Goal: Task Accomplishment & Management: Complete application form

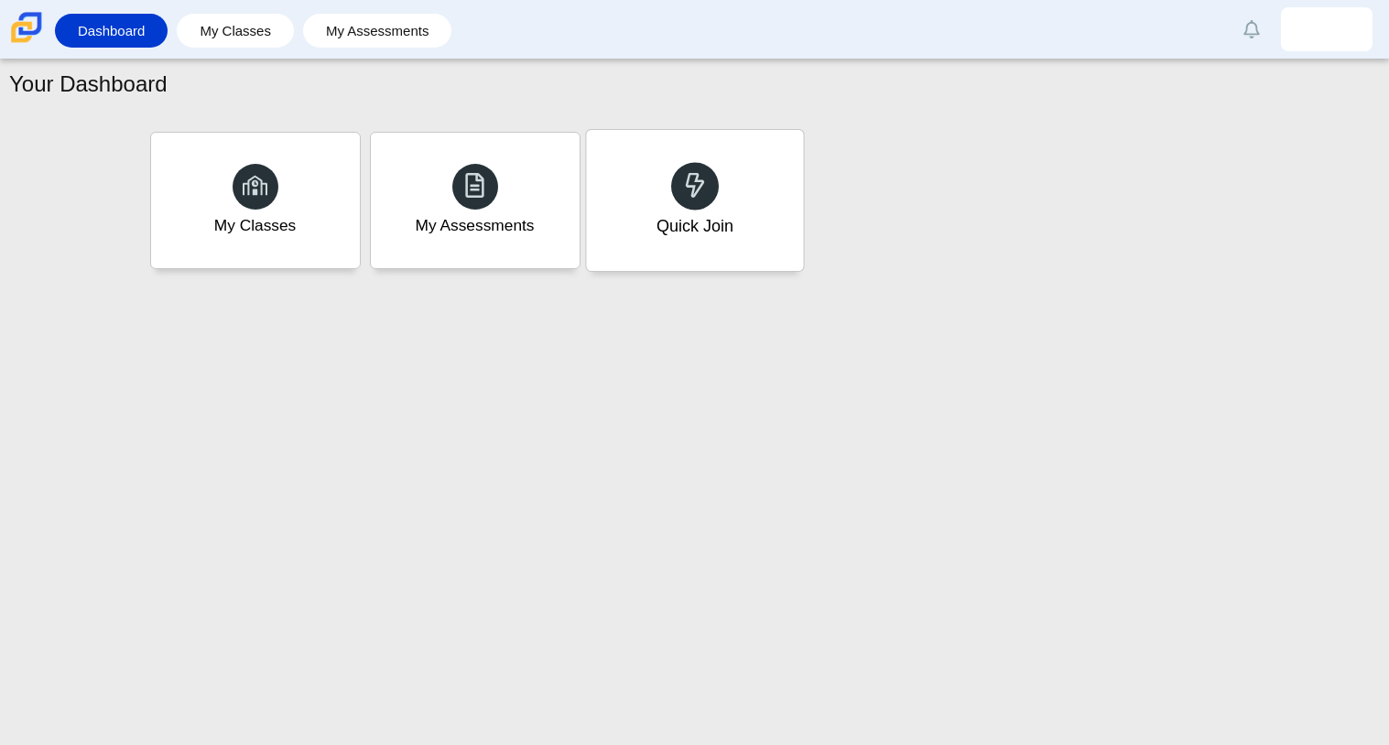
click at [719, 211] on div "Quick Join" at bounding box center [694, 200] width 217 height 141
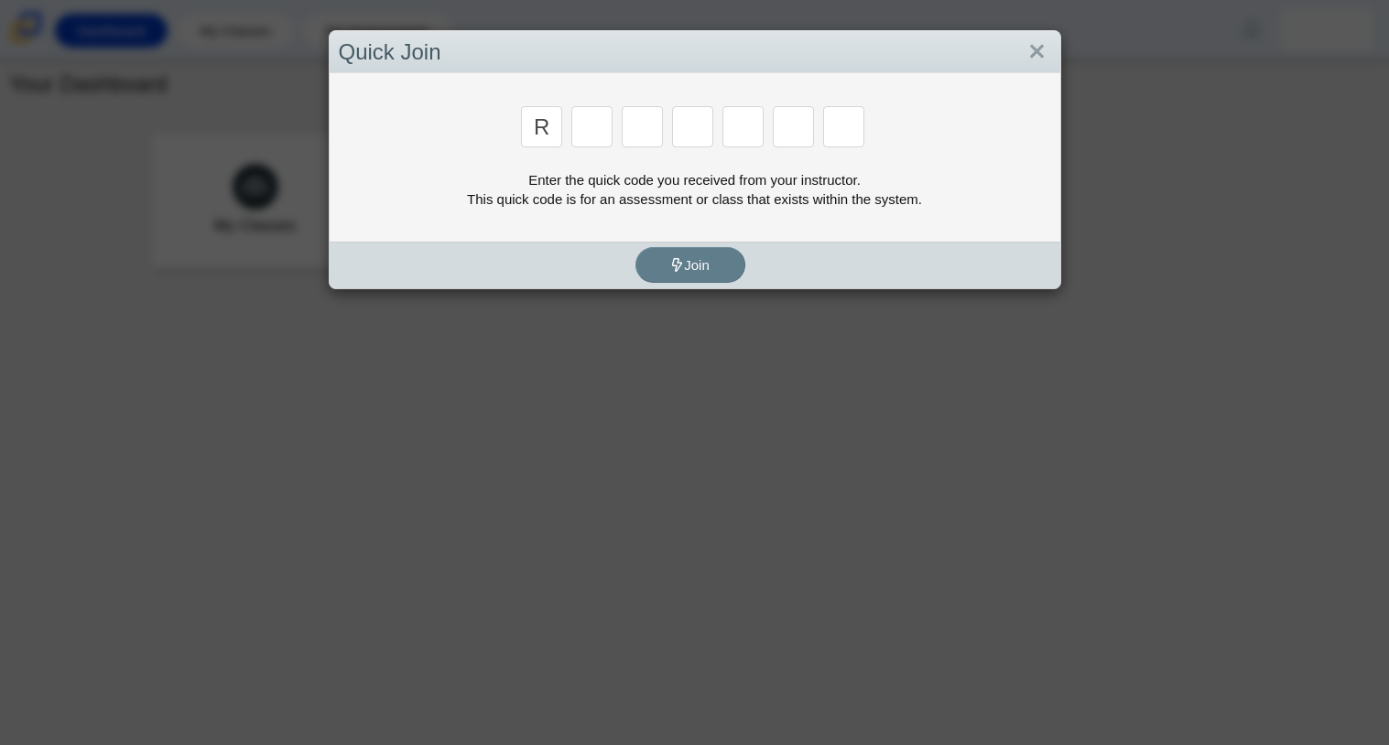
type input "r"
type input "c"
type input "g"
type input "2"
type input "9"
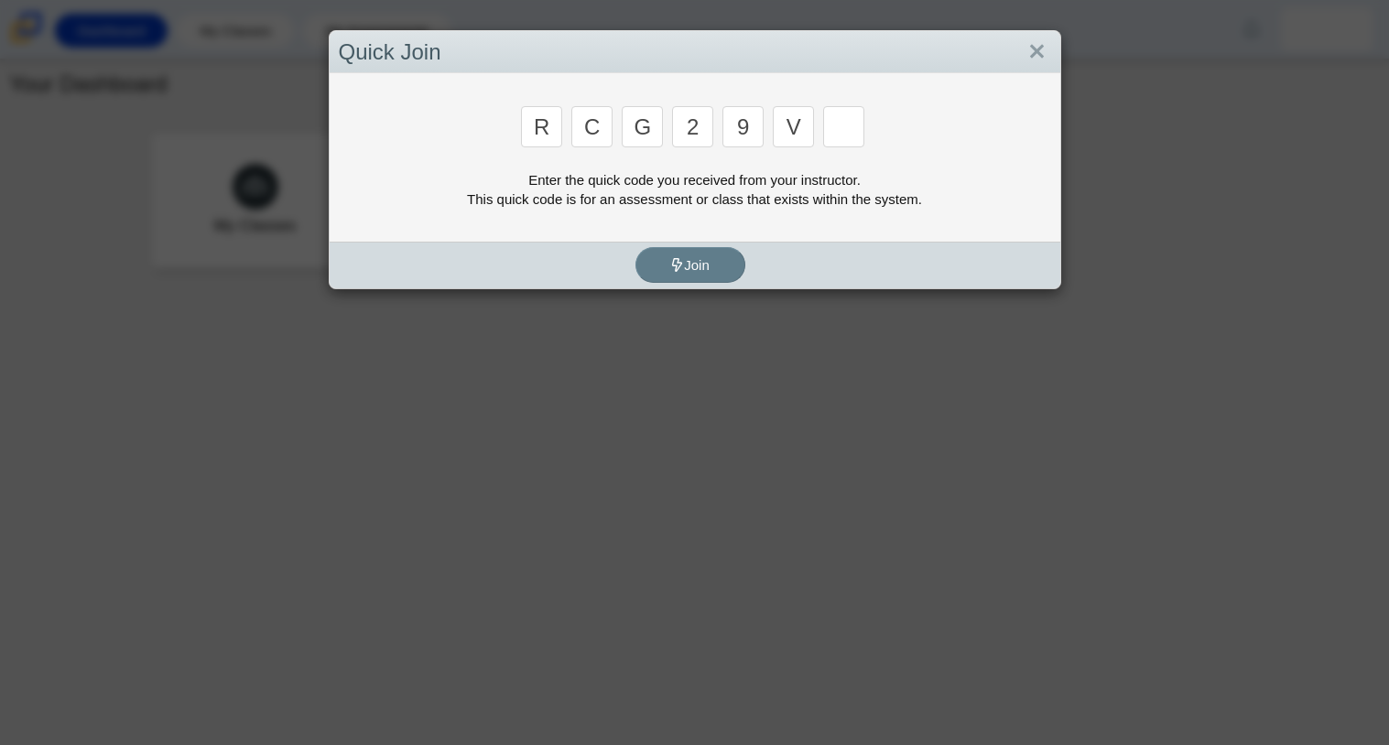
type input "v"
type input "u"
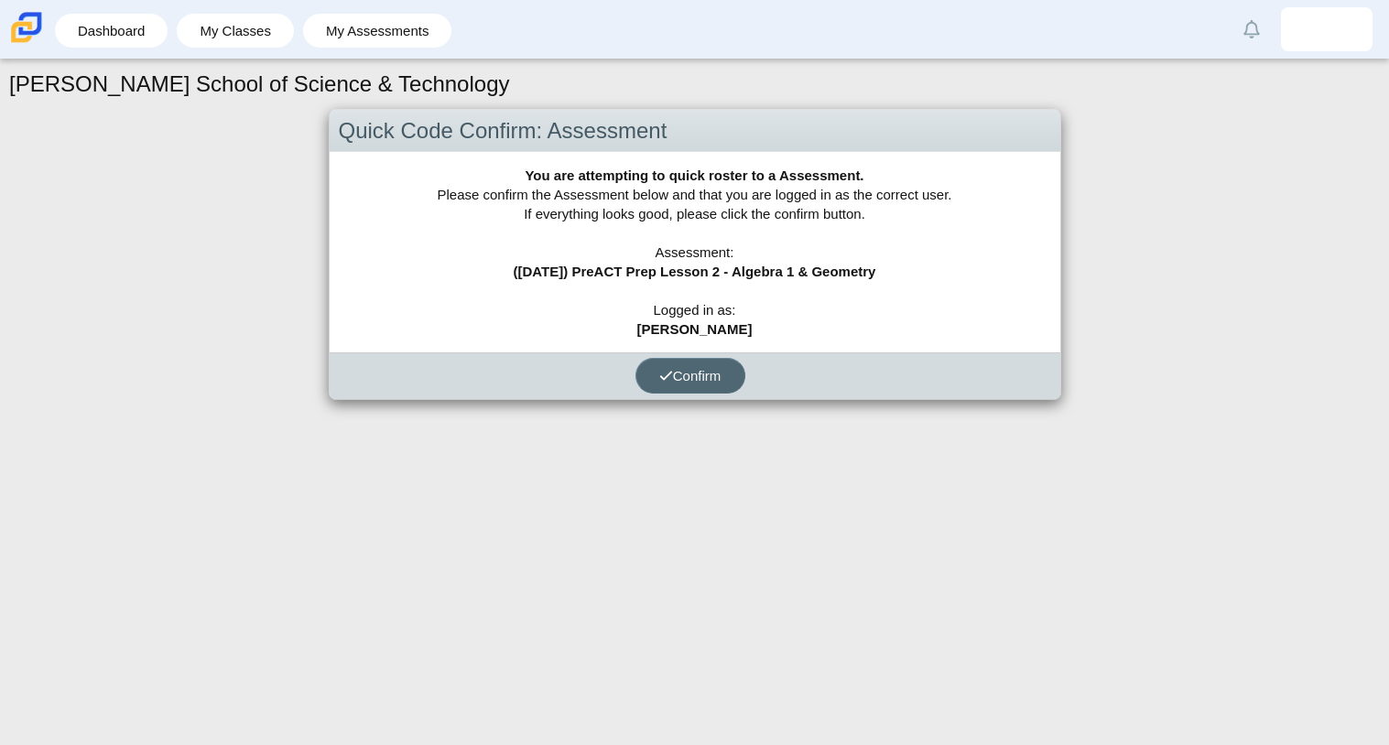
click at [714, 383] on button "Confirm" at bounding box center [690, 376] width 110 height 36
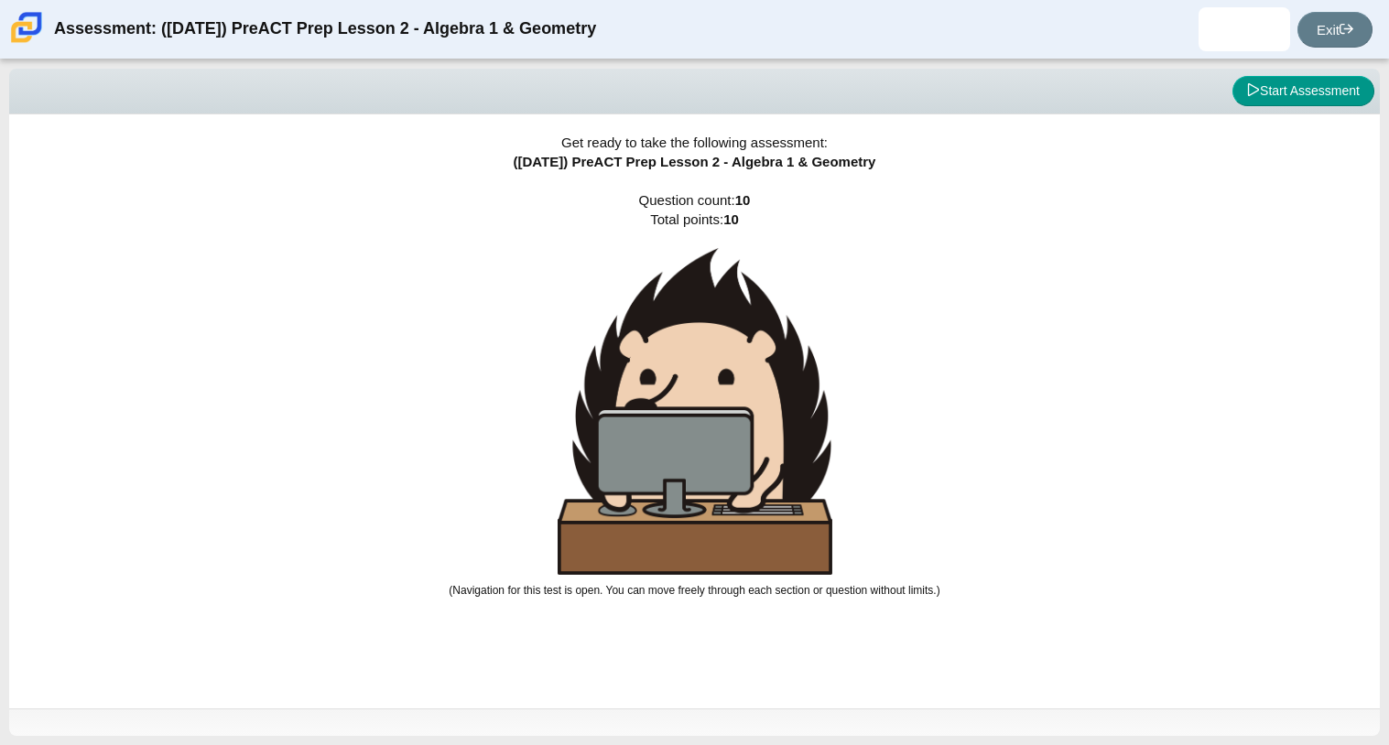
click at [714, 383] on img at bounding box center [695, 411] width 275 height 327
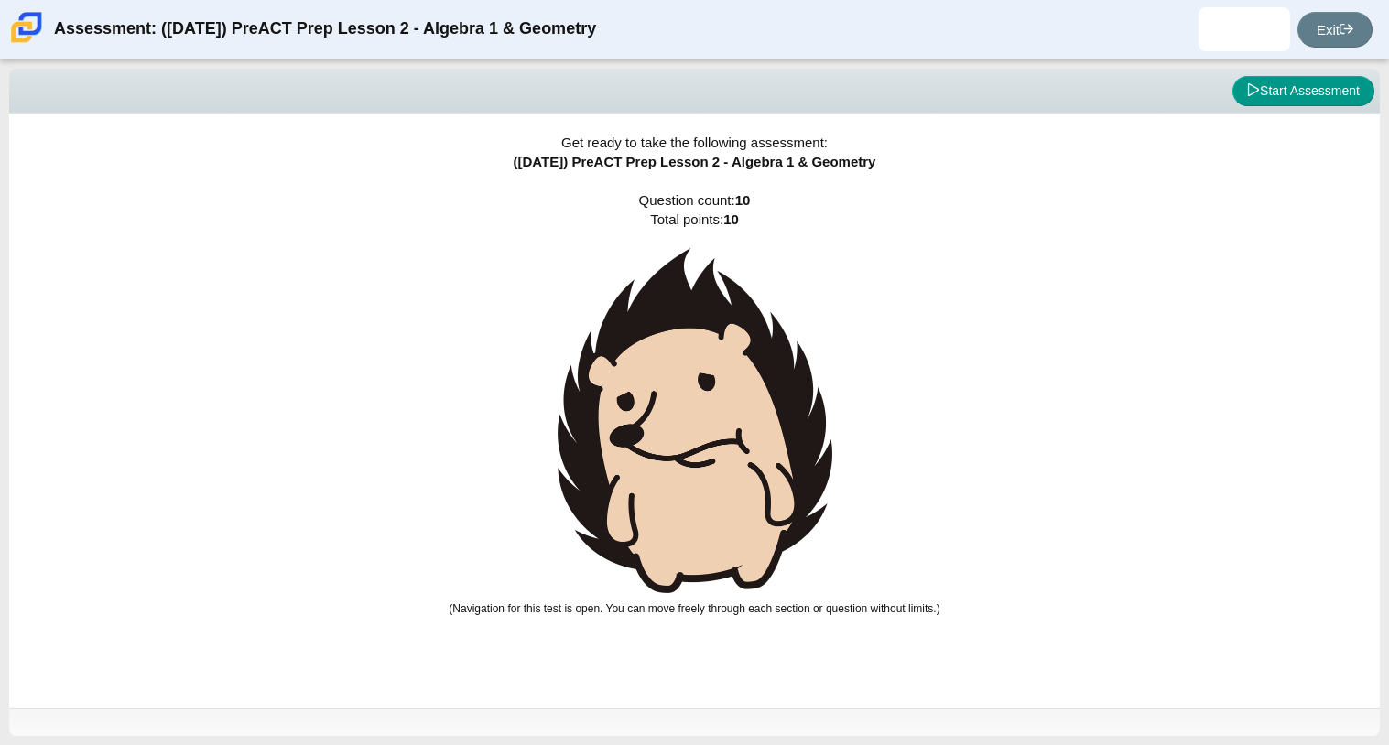
click at [535, 431] on div "Get ready to take the following assessment: (9/29/25) PreACT Prep Lesson 2 - Al…" at bounding box center [694, 411] width 1371 height 594
click at [636, 433] on img at bounding box center [695, 420] width 275 height 345
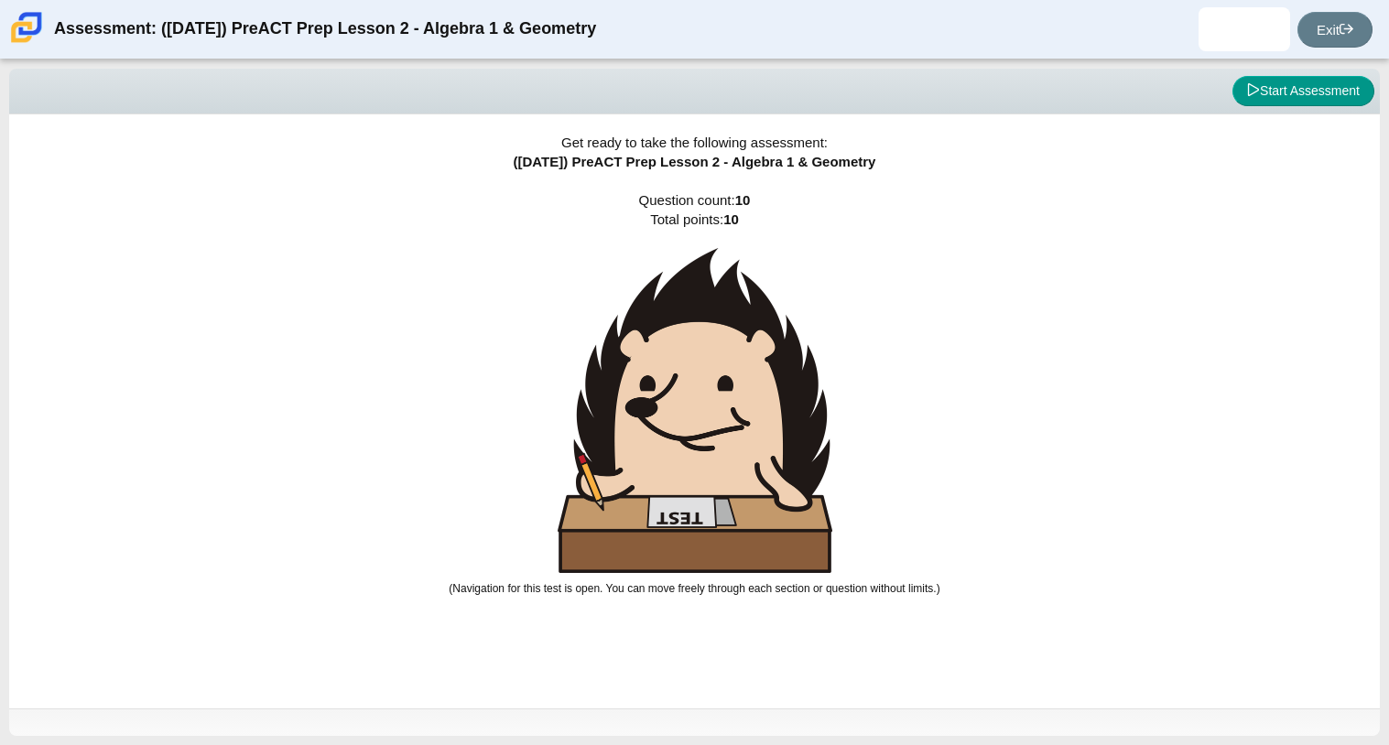
click at [636, 433] on img at bounding box center [695, 410] width 275 height 325
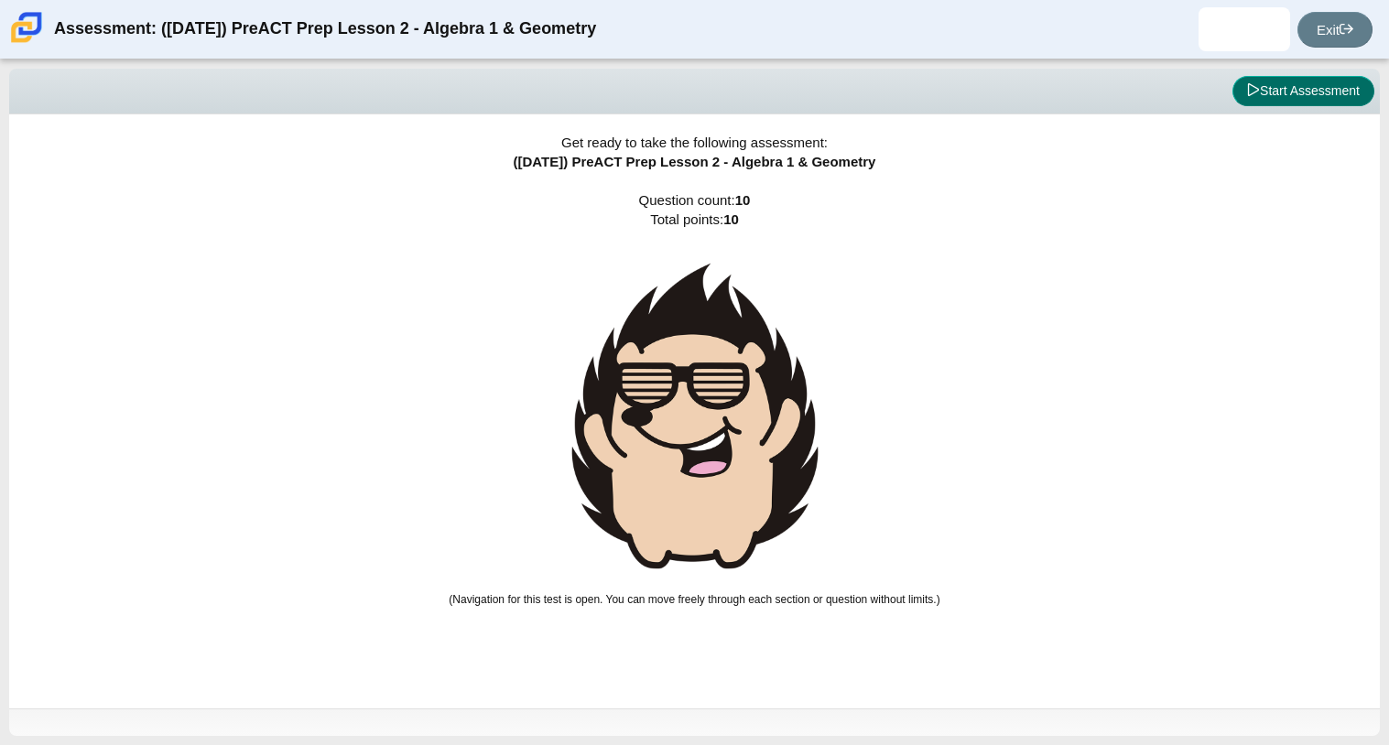
click at [1280, 92] on button "Start Assessment" at bounding box center [1303, 91] width 142 height 31
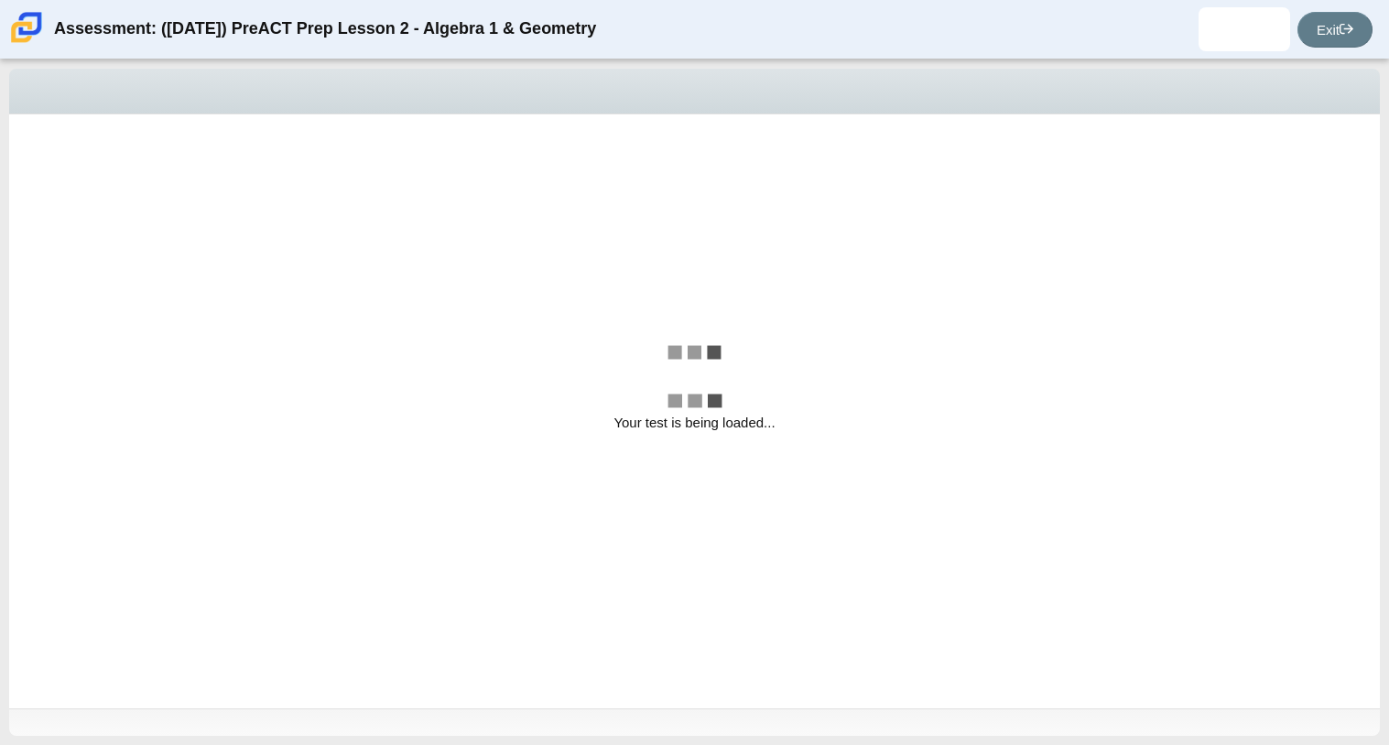
select select "bbf5d072-3e0b-44c4-9a12-6e7c9033f65b"
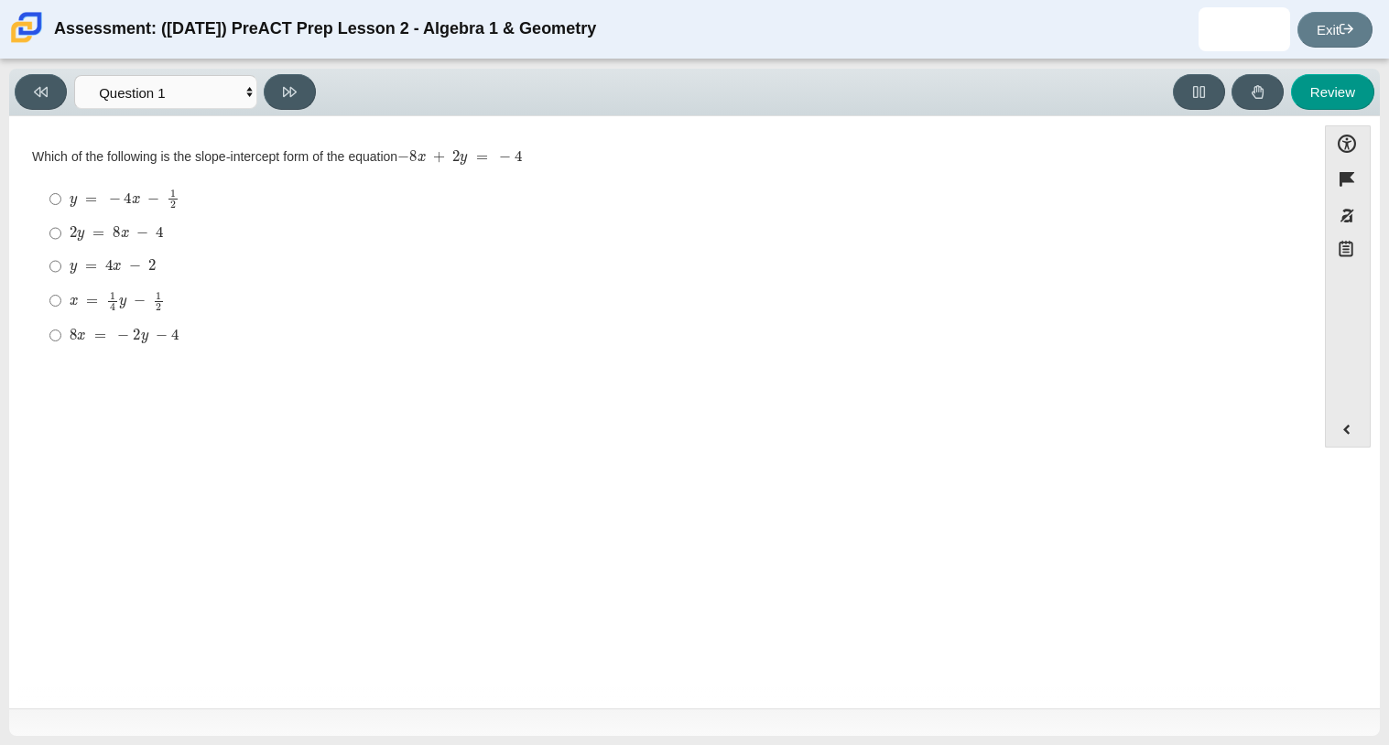
click at [808, 396] on div "Question Which of the following is the slope-intercept form of the equation − 8…" at bounding box center [662, 415] width 1288 height 571
click at [246, 92] on select "Questions Question 1 Question 2 Question 3 Question 4 Question 5 Question 6 Que…" at bounding box center [165, 92] width 183 height 34
click at [488, 581] on div "Question Which of the following is the slope-intercept form of the equation − 8…" at bounding box center [662, 415] width 1288 height 571
click at [132, 309] on mjx-math "Assessment items" at bounding box center [117, 301] width 95 height 20
click at [61, 309] on input "x = 1 4 y − 1 2 x = 1 4 y − 1 2" at bounding box center [55, 301] width 12 height 36
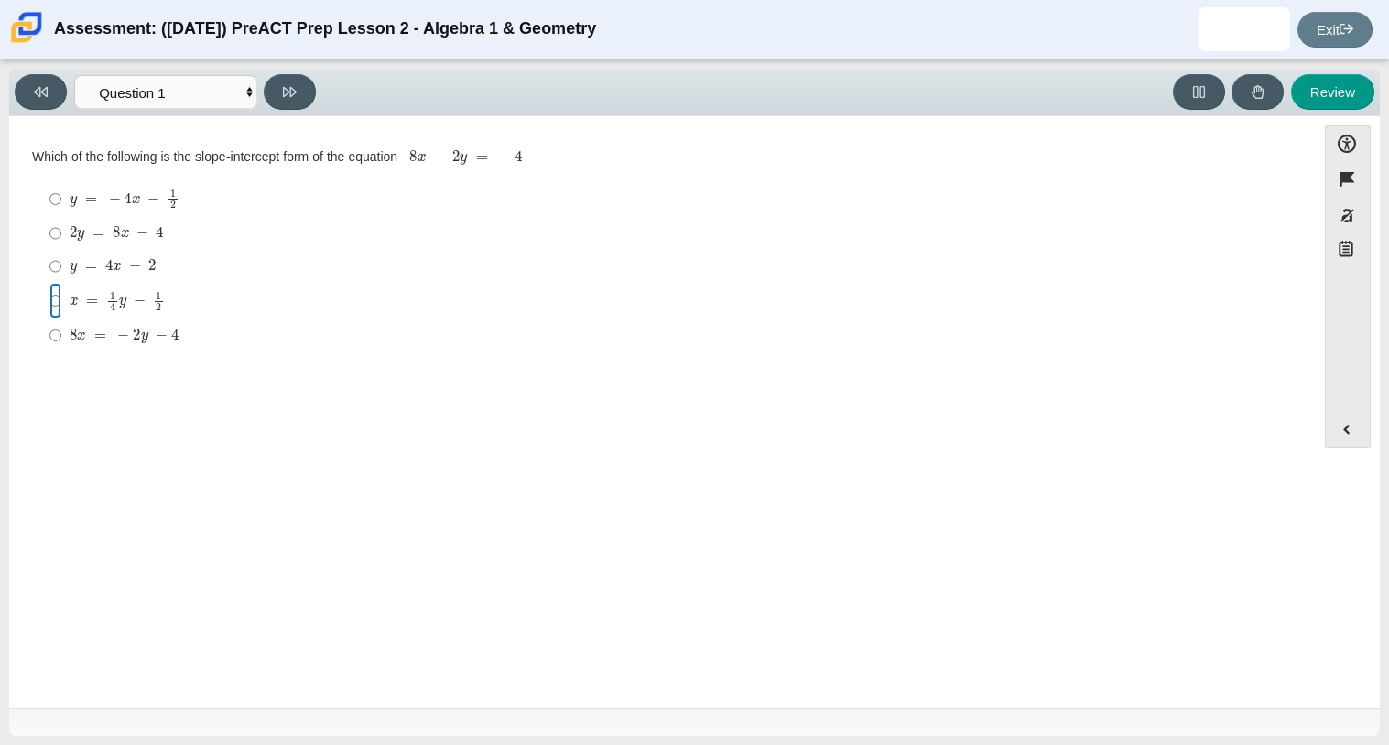
radio input "true"
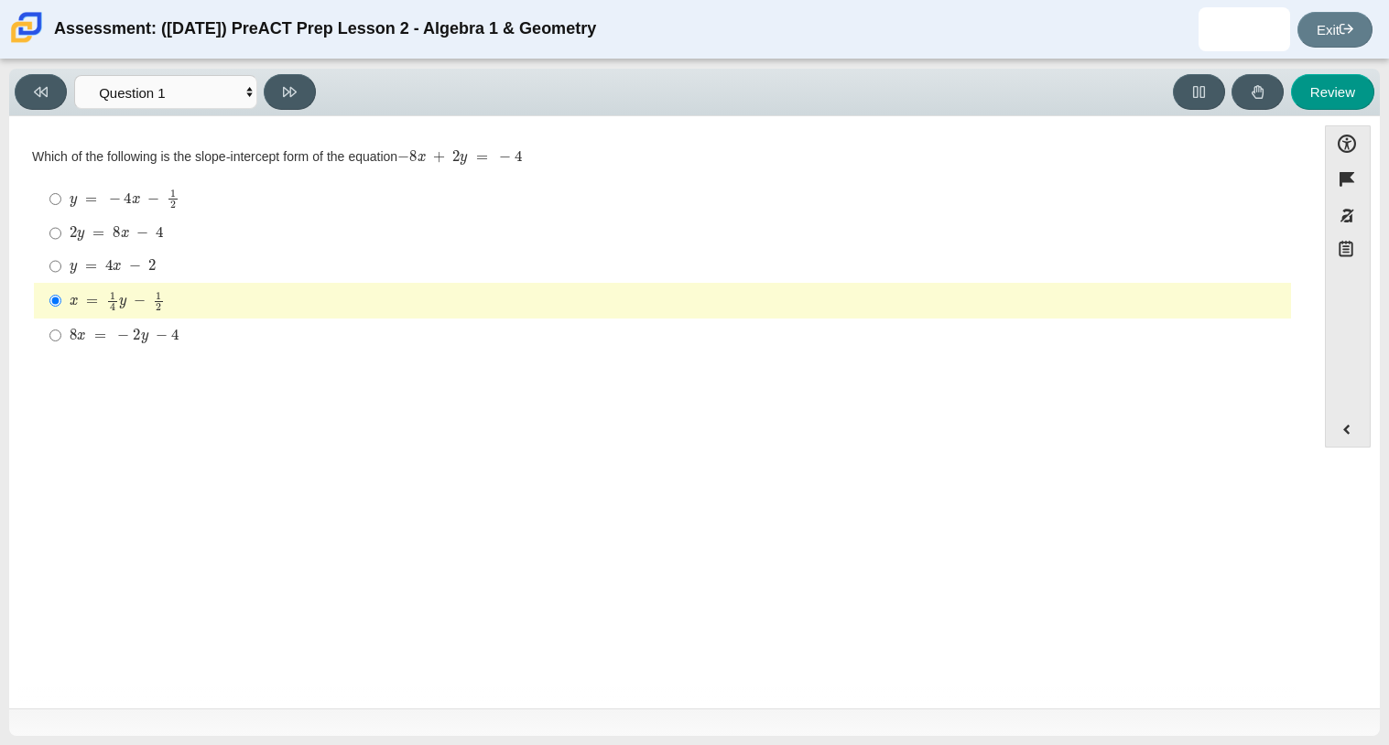
click at [427, 105] on div "Review" at bounding box center [849, 92] width 1052 height 36
click at [285, 102] on button at bounding box center [290, 92] width 52 height 36
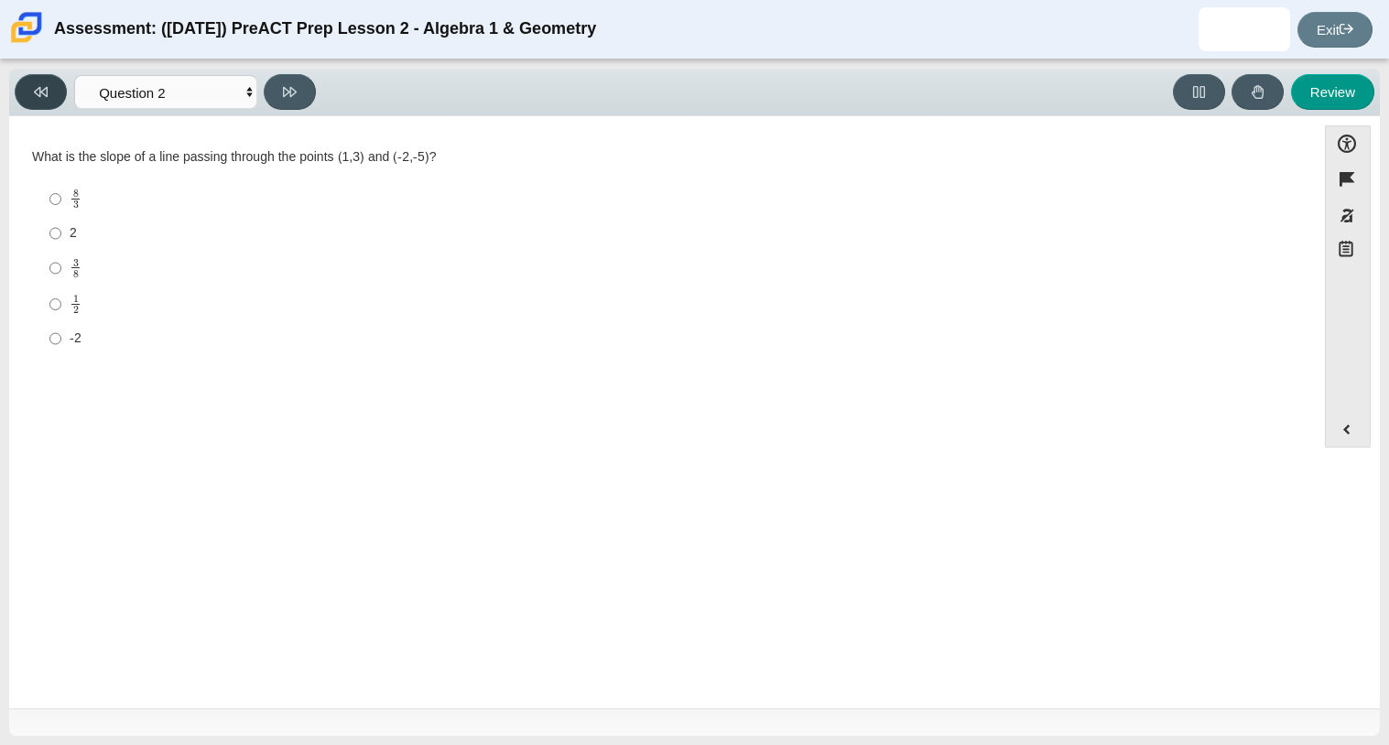
click at [26, 83] on button at bounding box center [41, 92] width 52 height 36
select select "bbf5d072-3e0b-44c4-9a12-6e7c9033f65b"
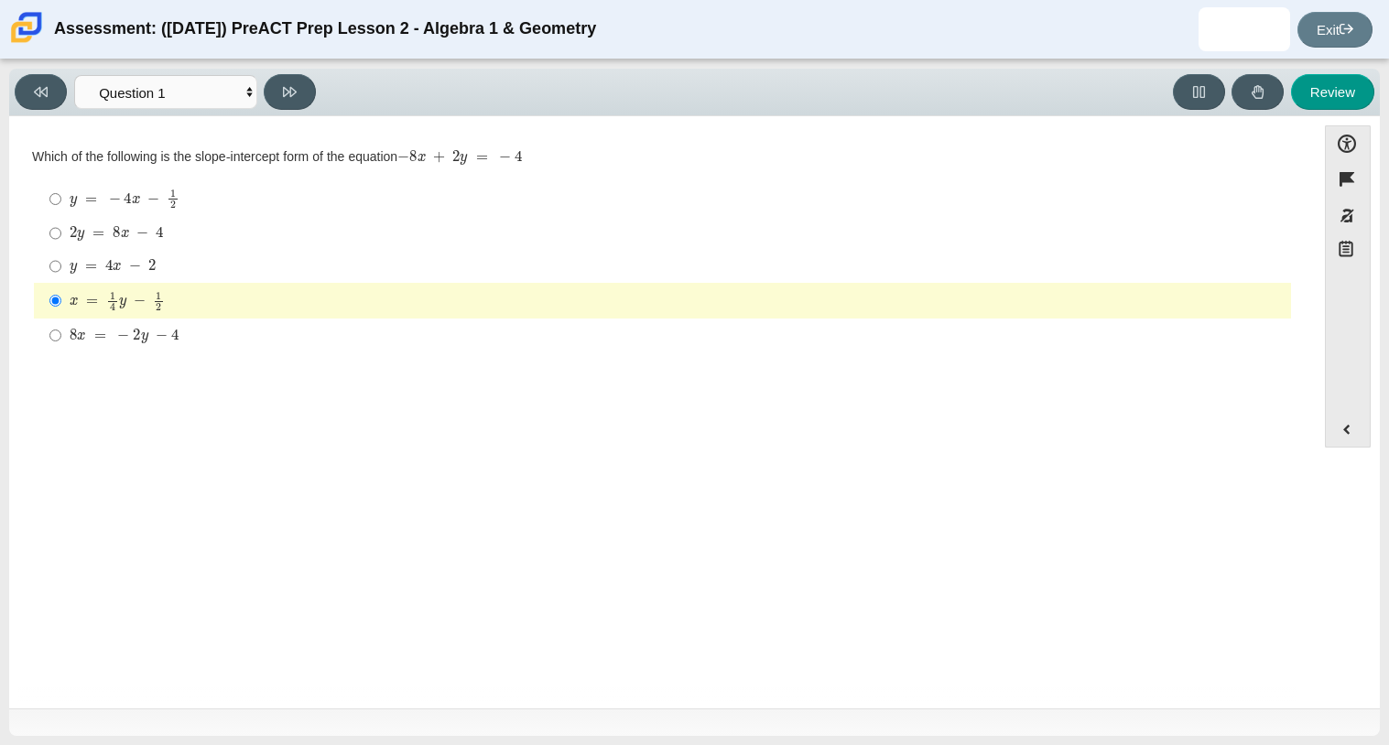
click at [65, 227] on label "2 y = 8 x − 4 2 y = 8 x − 4" at bounding box center [664, 233] width 1254 height 33
click at [61, 227] on input "2 y = 8 x − 4 2 y = 8 x − 4" at bounding box center [55, 233] width 12 height 33
radio input "true"
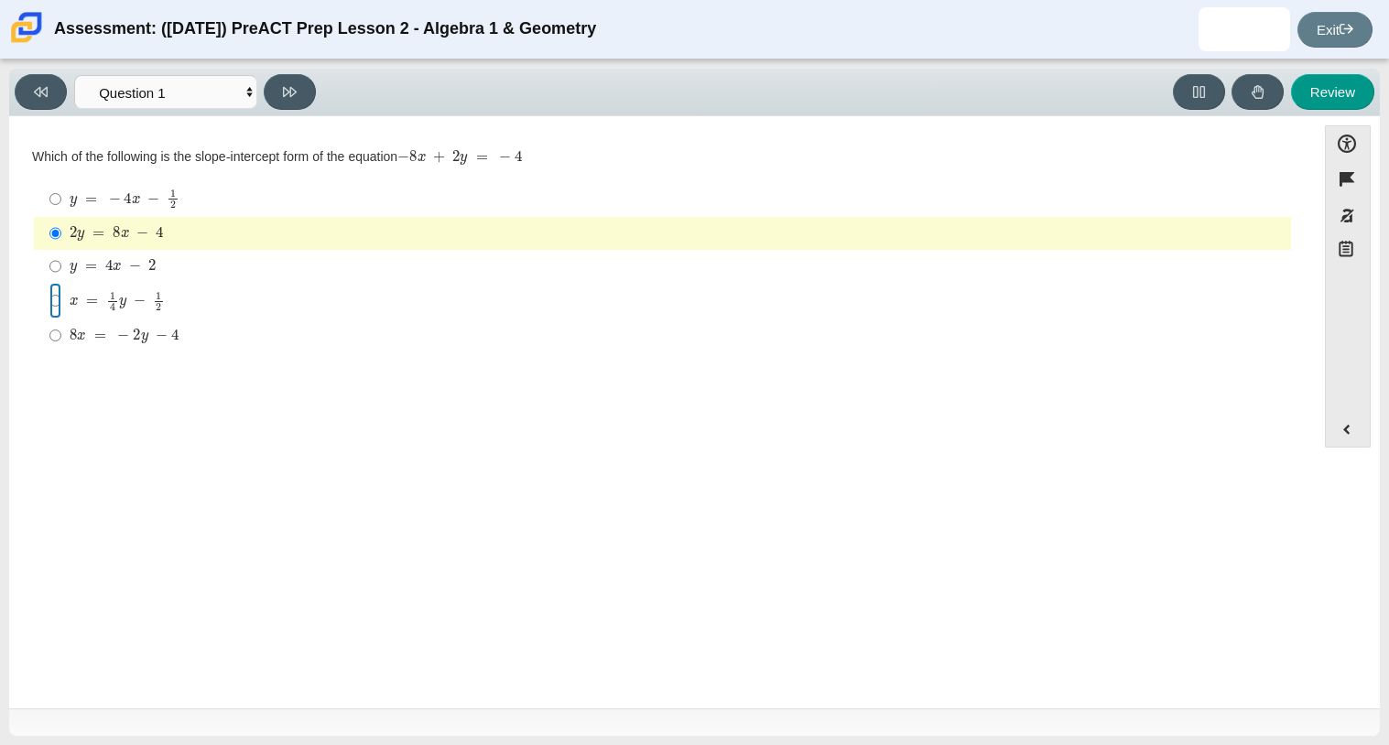
click at [55, 296] on input "x = 1 4 y − 1 2 x = 1 4 y − 1 2" at bounding box center [55, 301] width 12 height 36
radio input "true"
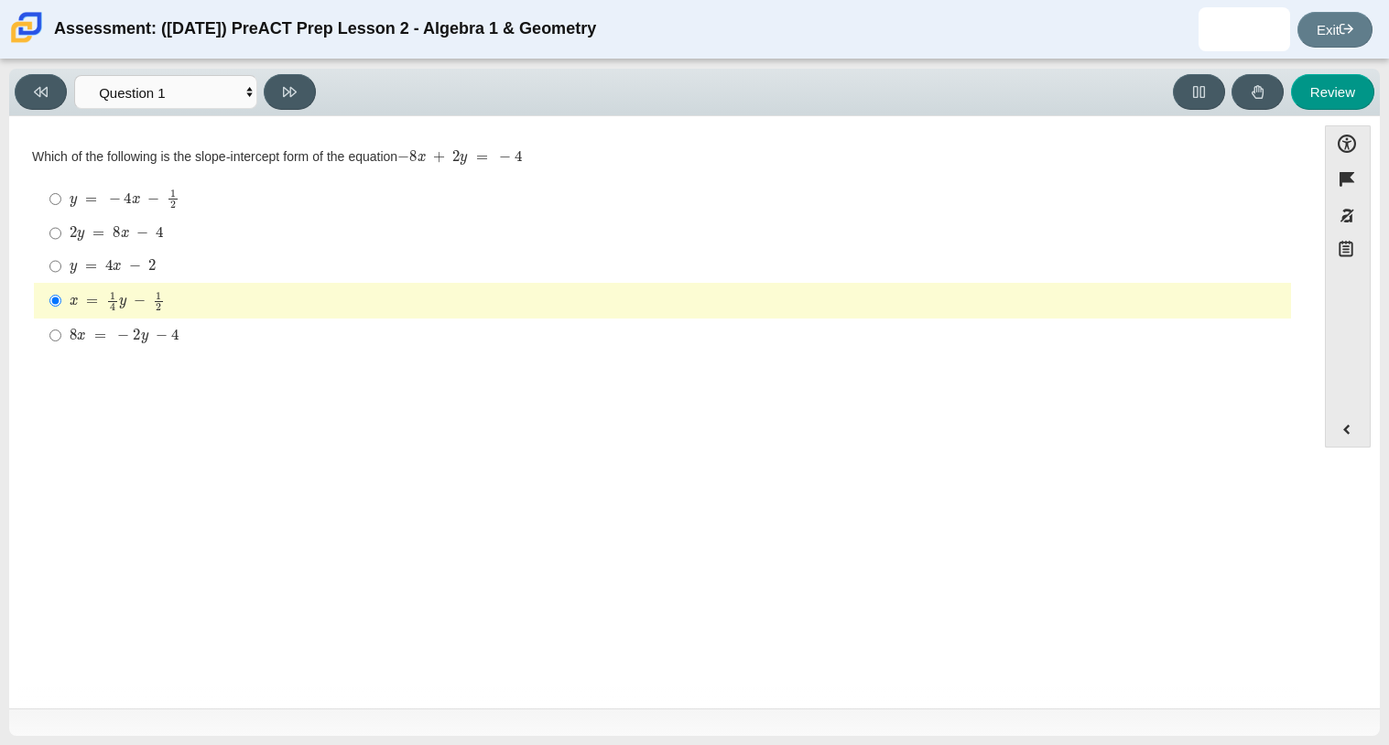
click at [66, 262] on label "y = 4 x − 2 y = 4 x − 2" at bounding box center [664, 266] width 1254 height 33
click at [61, 262] on input "y = 4 x − 2 y = 4 x − 2" at bounding box center [55, 266] width 12 height 33
radio input "true"
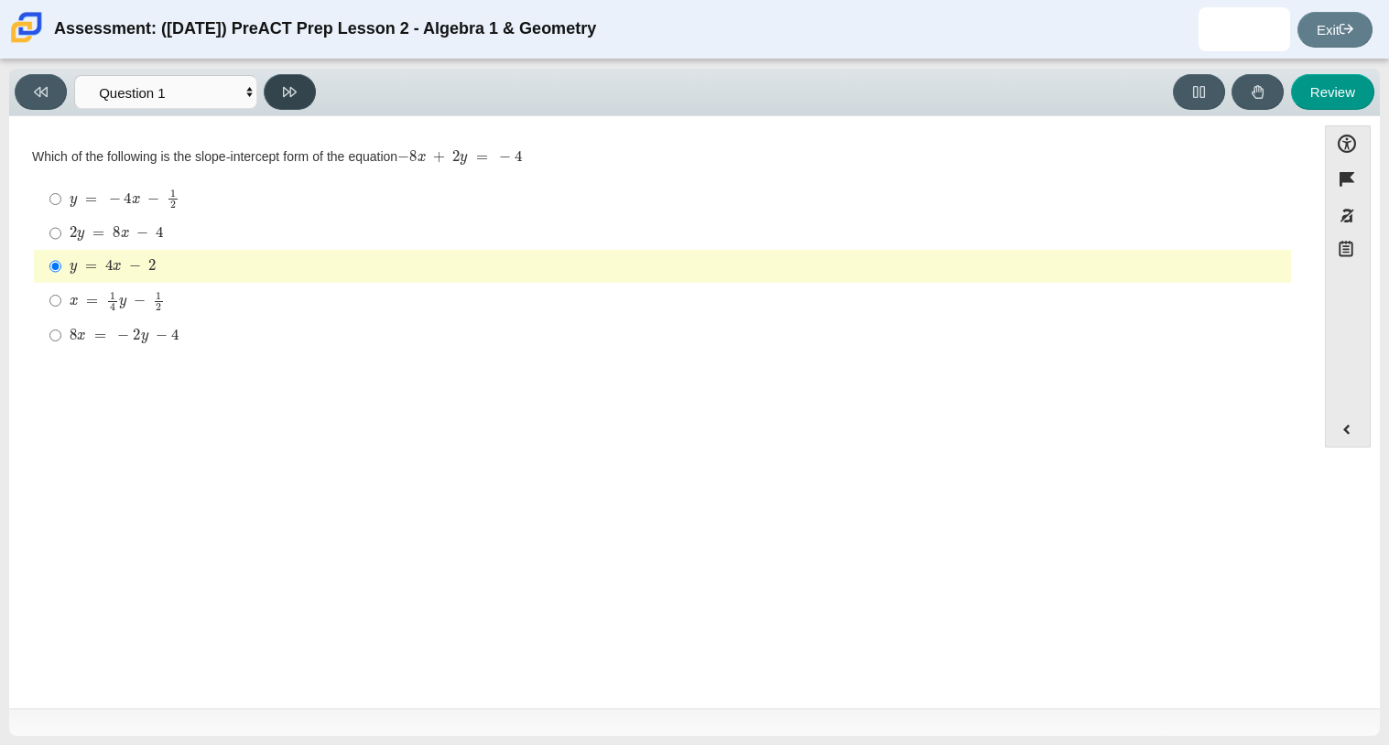
click at [276, 83] on button at bounding box center [290, 92] width 52 height 36
select select "ed62e223-81bd-4cbf-ab48-ab975844bd1f"
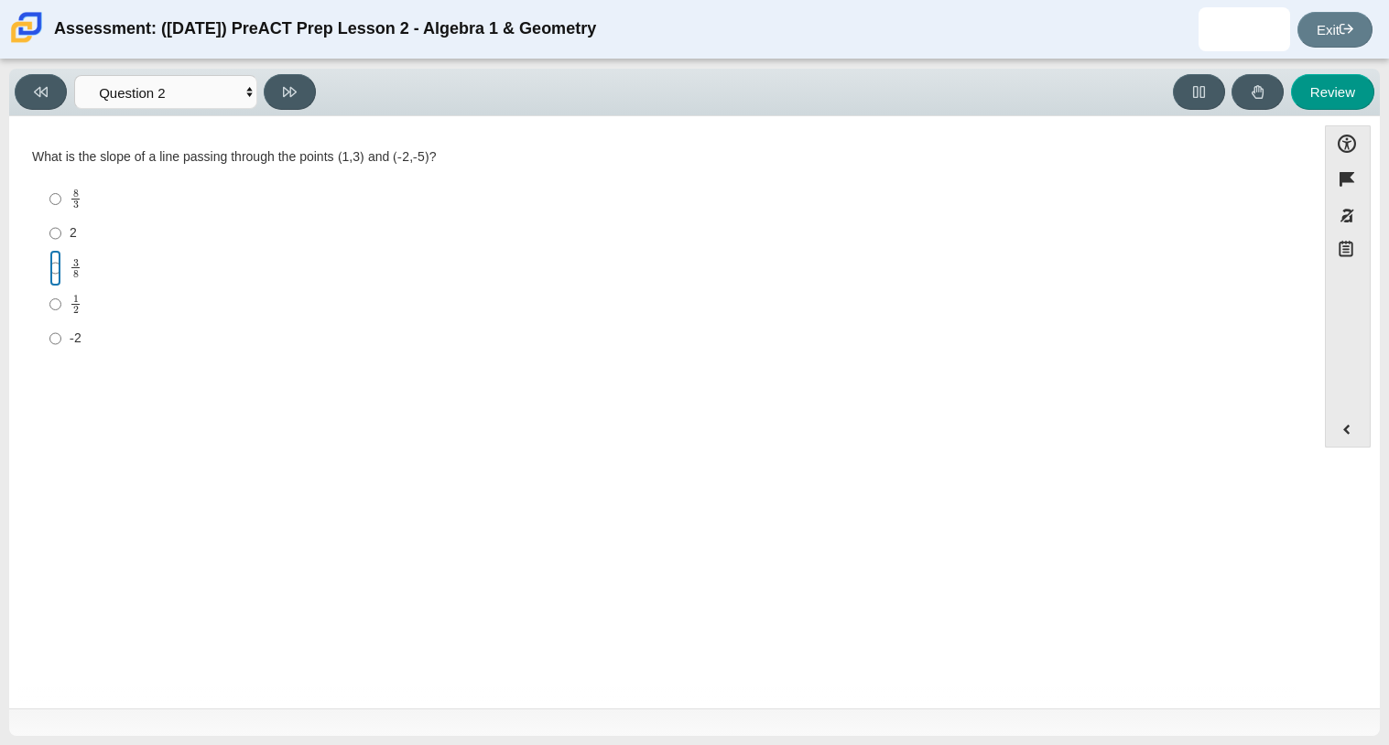
click at [49, 271] on input "3 8 3 eighths" at bounding box center [55, 268] width 12 height 36
radio input "true"
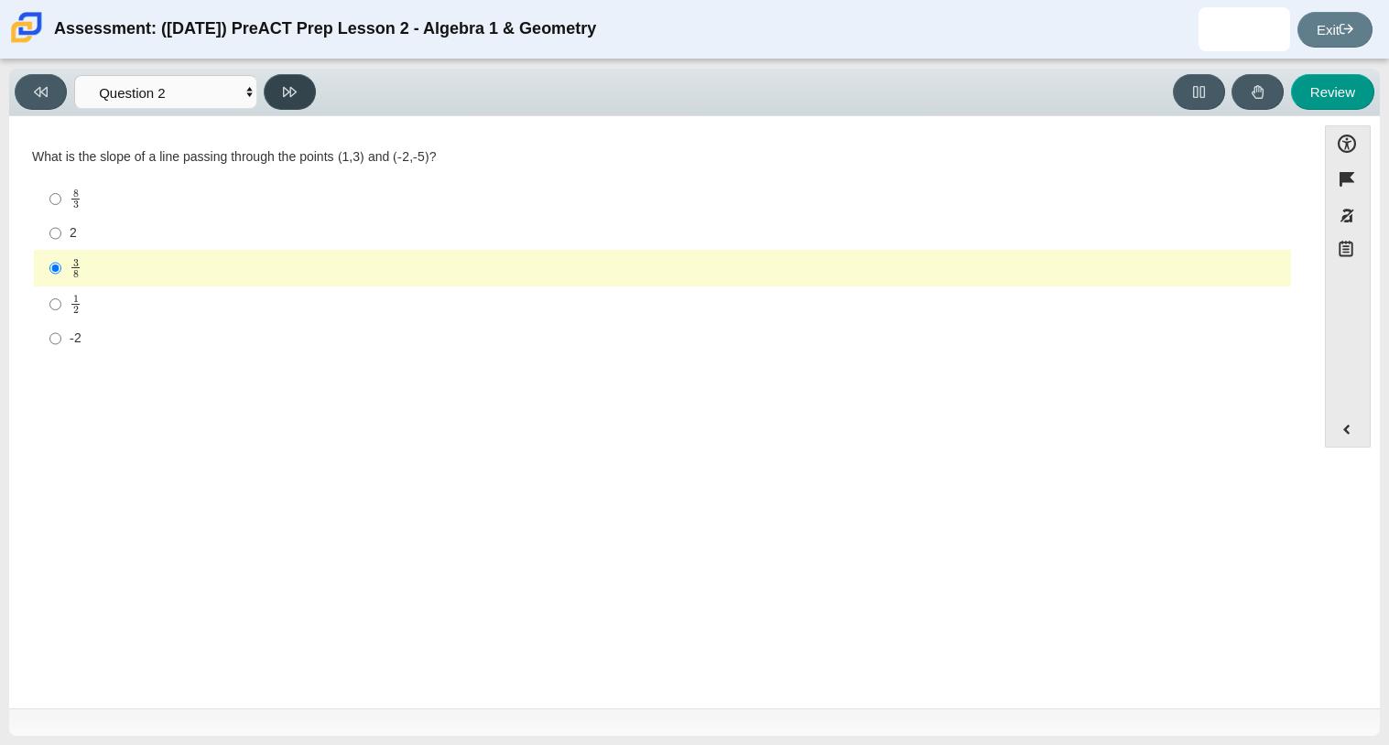
click at [280, 92] on button at bounding box center [290, 92] width 52 height 36
select select "97f4f5fa-a52e-4fed-af51-565bfcdf47cb"
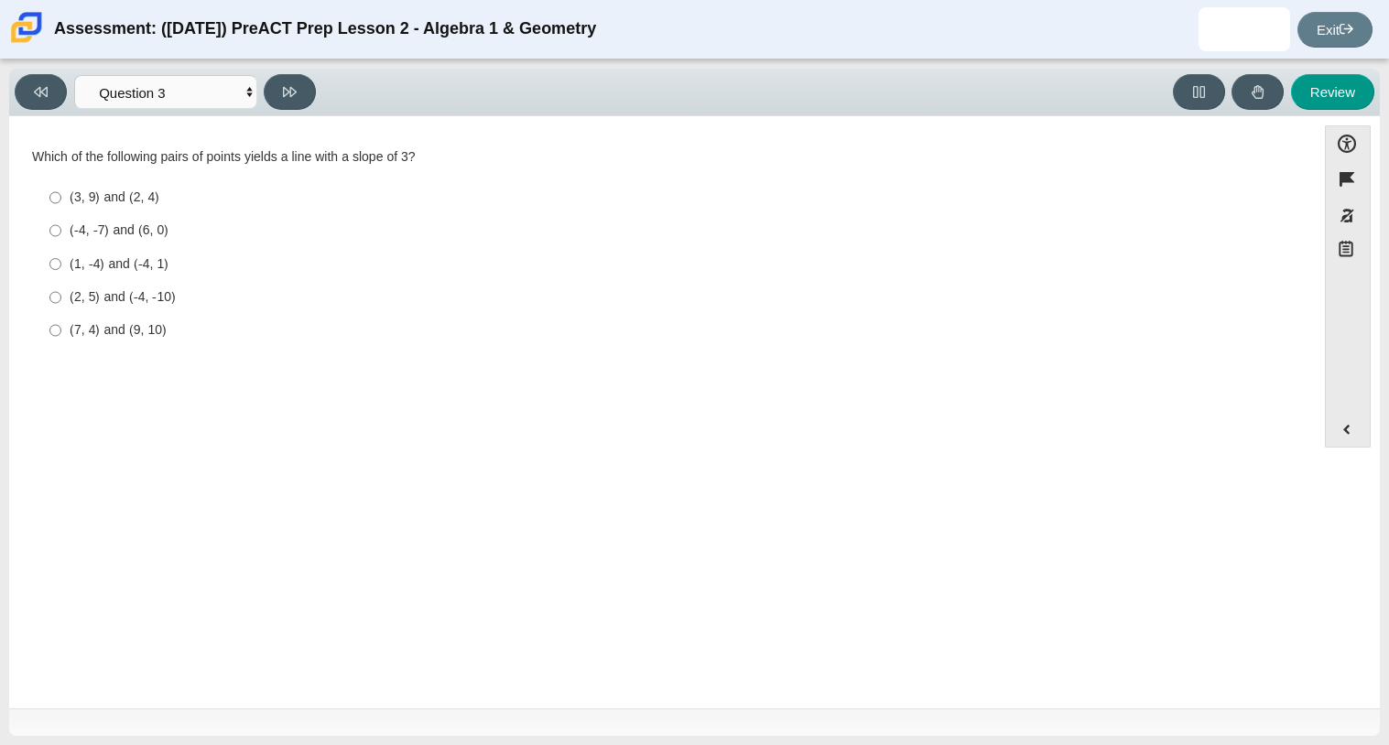
click at [113, 259] on div "(1, -4) and (-4, 1)" at bounding box center [677, 264] width 1214 height 18
click at [61, 259] on input "(1, -4) and (-4, 1) (1, -4) and (-4, 1)" at bounding box center [55, 263] width 12 height 33
radio input "true"
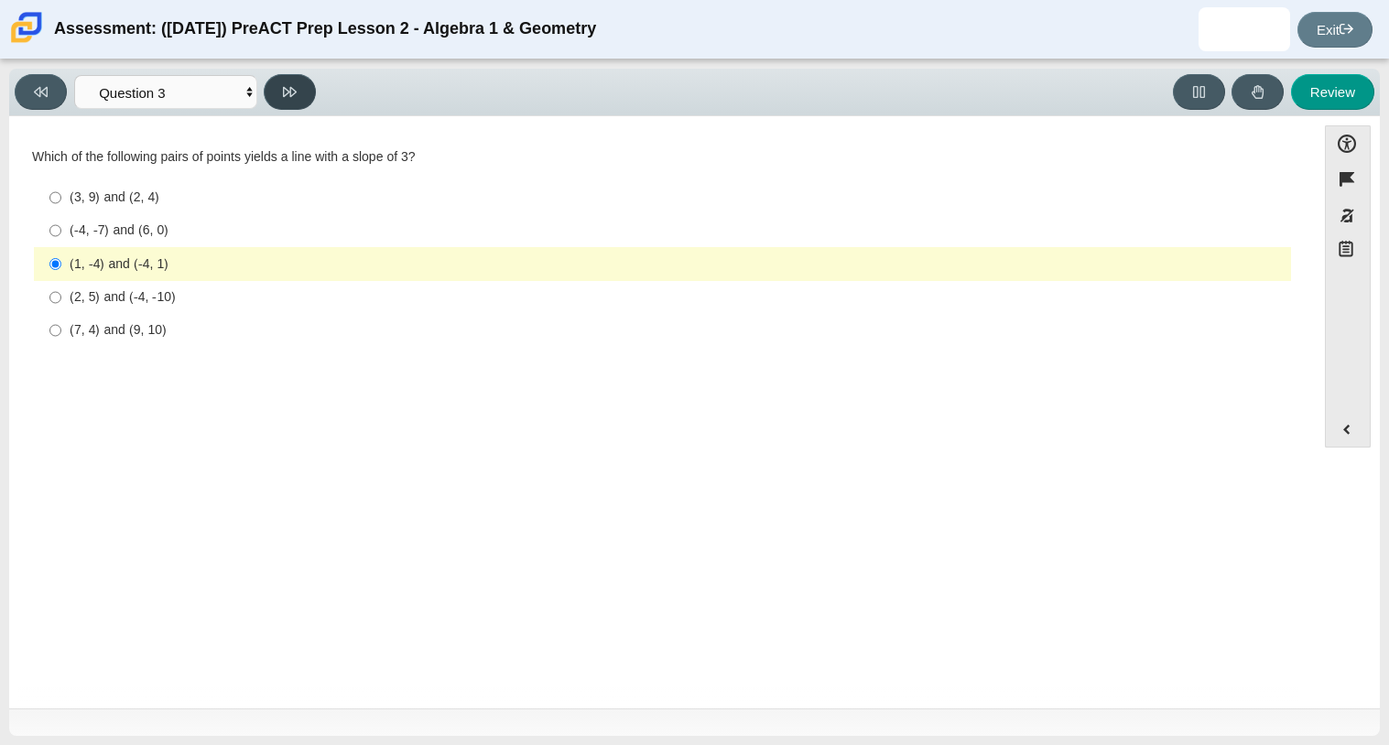
click at [287, 94] on icon at bounding box center [290, 92] width 14 height 14
select select "89427bb7-e313-4f00-988f-8b8255897029"
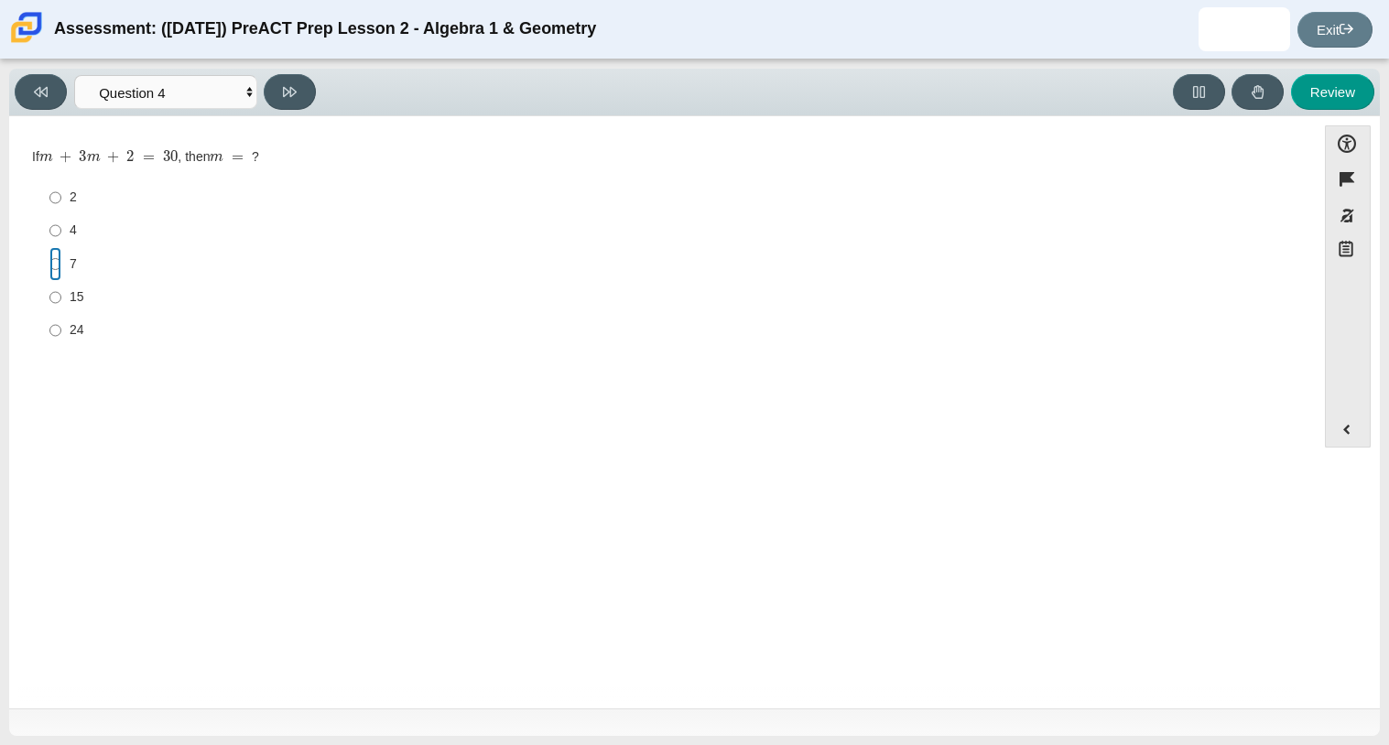
click at [60, 267] on input "7 7" at bounding box center [55, 263] width 12 height 33
radio input "true"
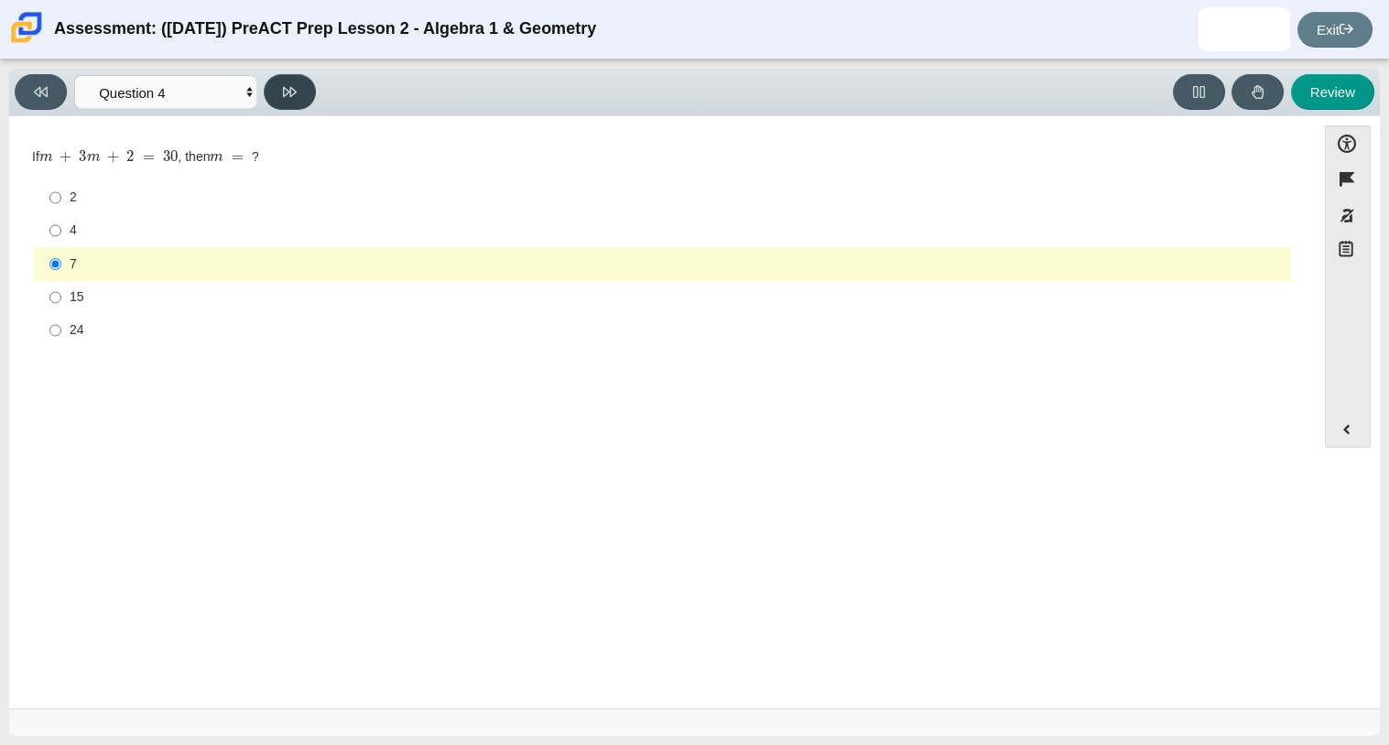
click at [281, 86] on button at bounding box center [290, 92] width 52 height 36
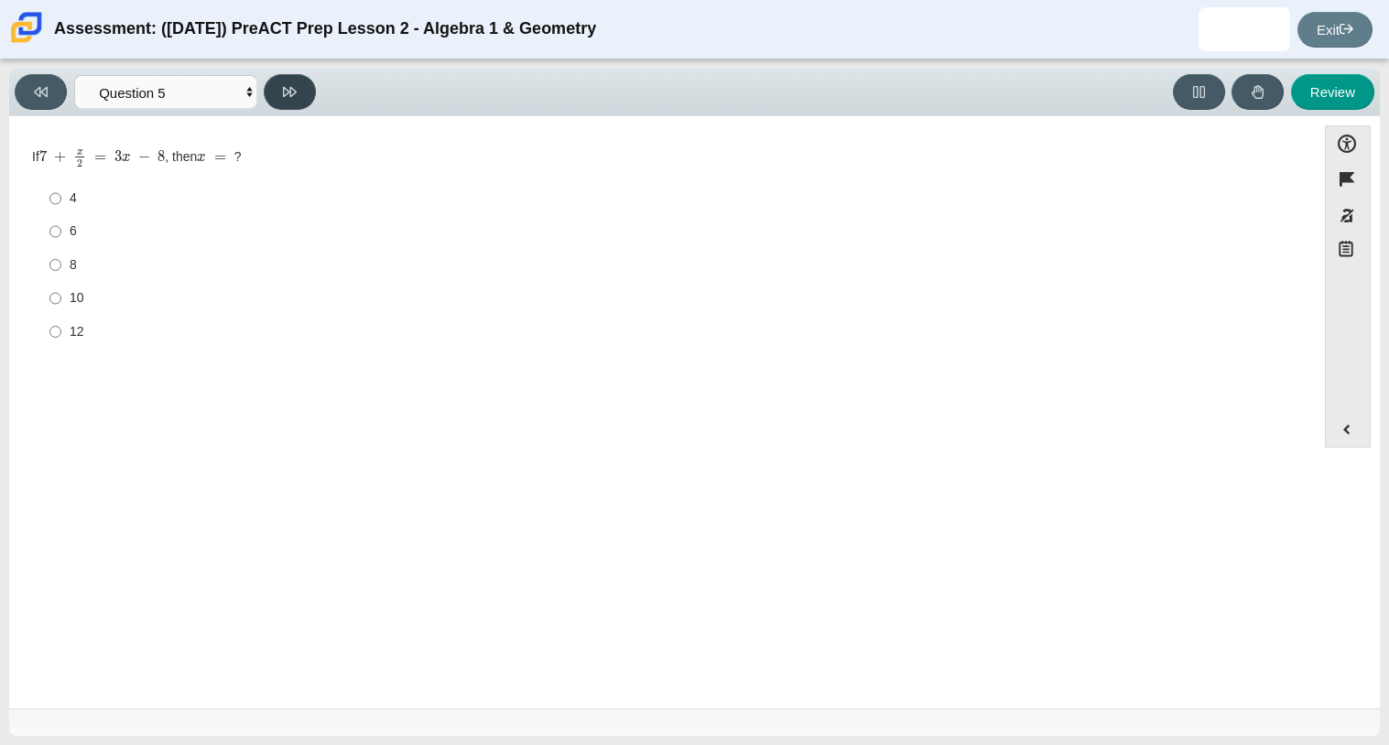
click at [281, 86] on button at bounding box center [290, 92] width 52 height 36
click at [24, 103] on button at bounding box center [41, 92] width 52 height 36
select select "489dcffd-4e6a-49cf-a9d6-ad1d4a911a4e"
click at [58, 261] on input "8 8" at bounding box center [55, 264] width 12 height 33
radio input "true"
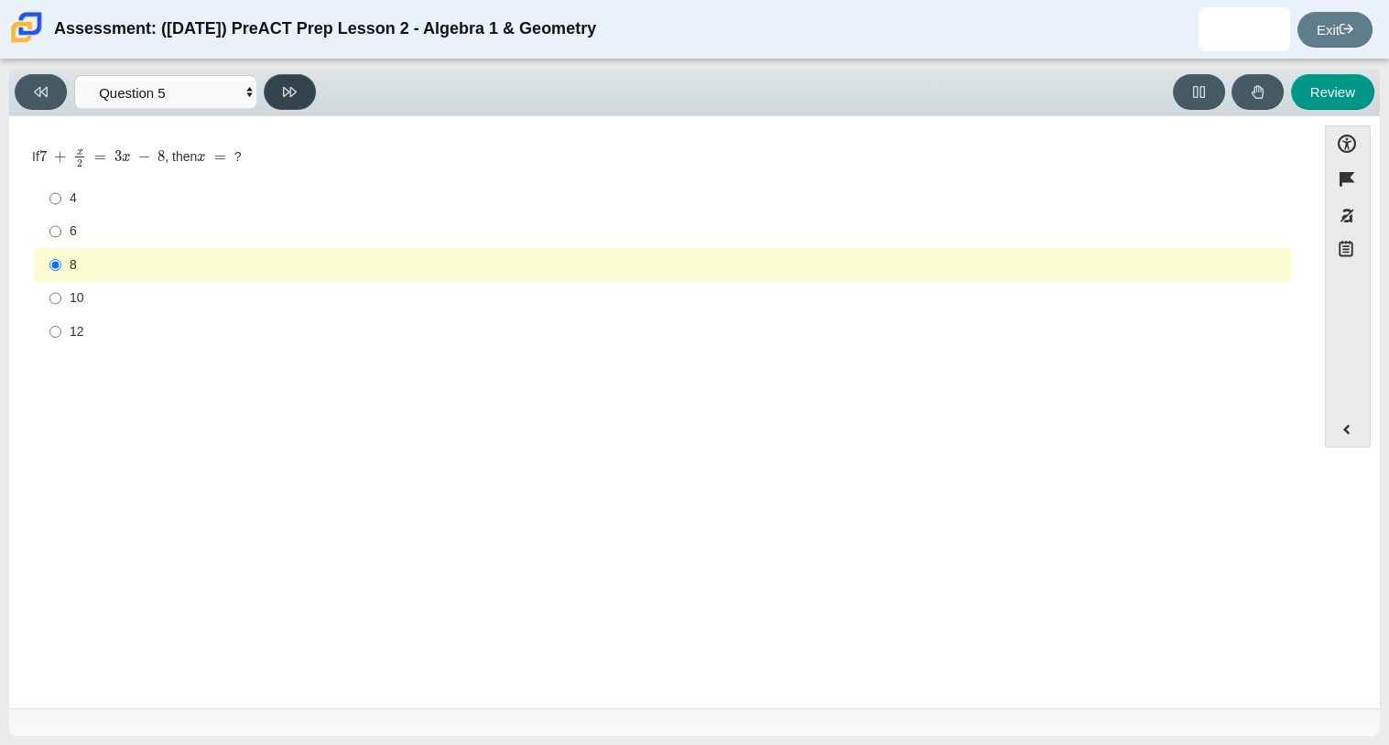
click at [292, 95] on icon at bounding box center [290, 92] width 14 height 14
select select "210571de-36a6-4d8e-a361-ceff8ef801dc"
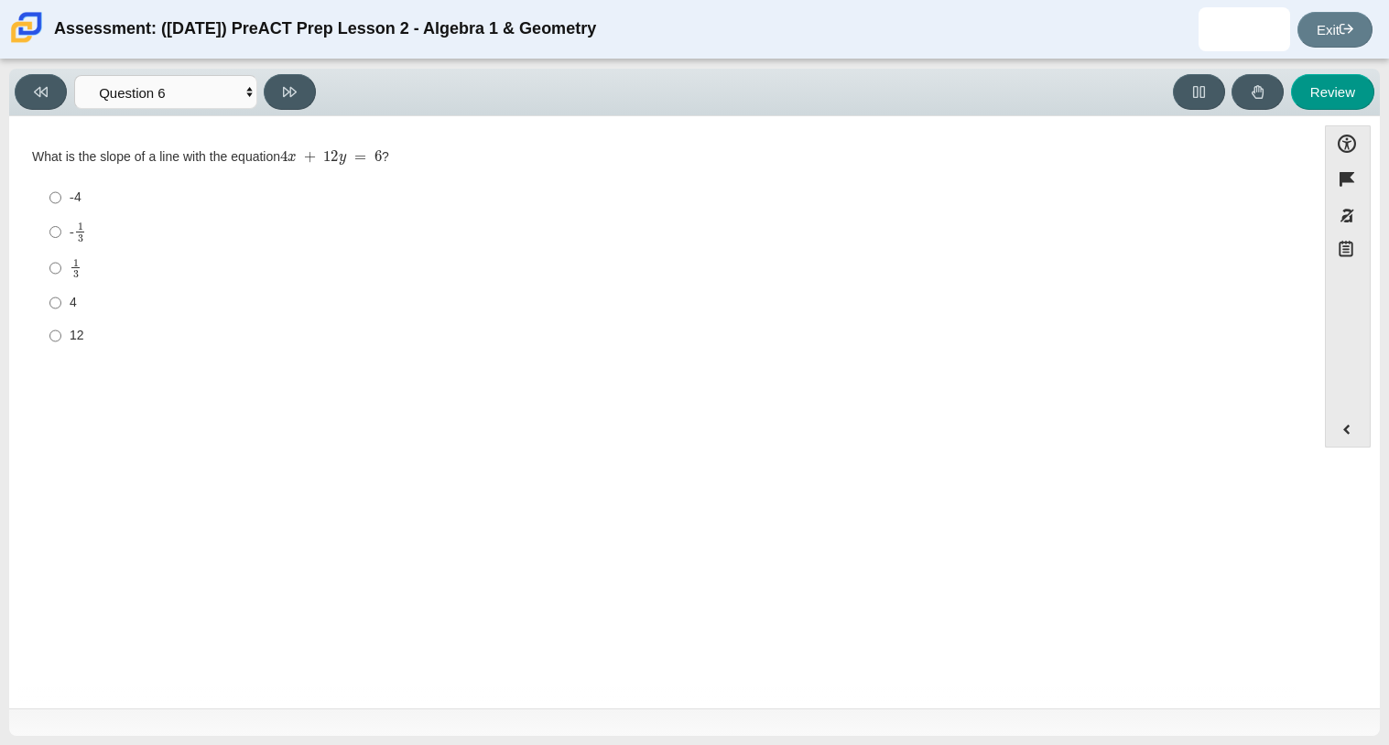
click at [81, 205] on div "-4" at bounding box center [677, 198] width 1214 height 18
click at [61, 205] on input "-4 -4" at bounding box center [55, 197] width 12 height 33
radio input "true"
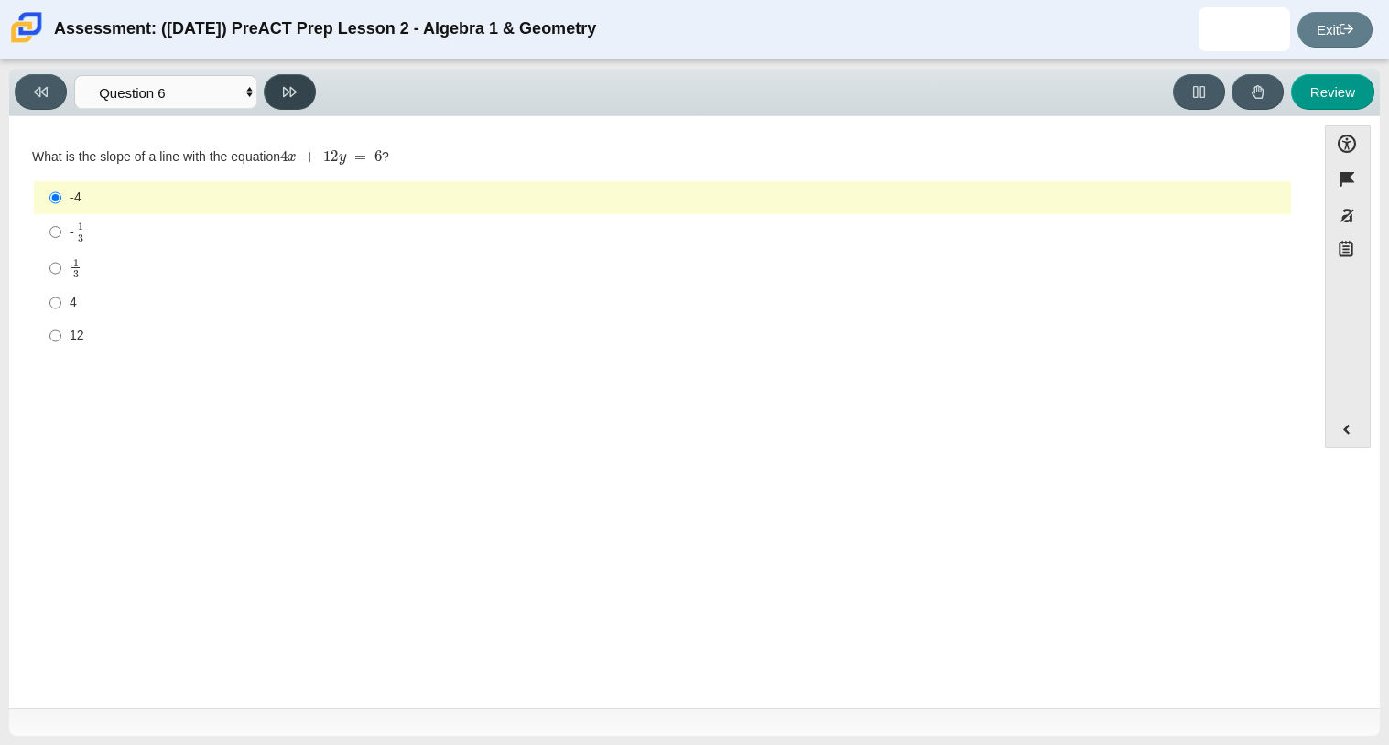
click at [286, 93] on icon at bounding box center [290, 92] width 14 height 10
select select "ec95ace6-bebc-42b8-9428-40567494d4da"
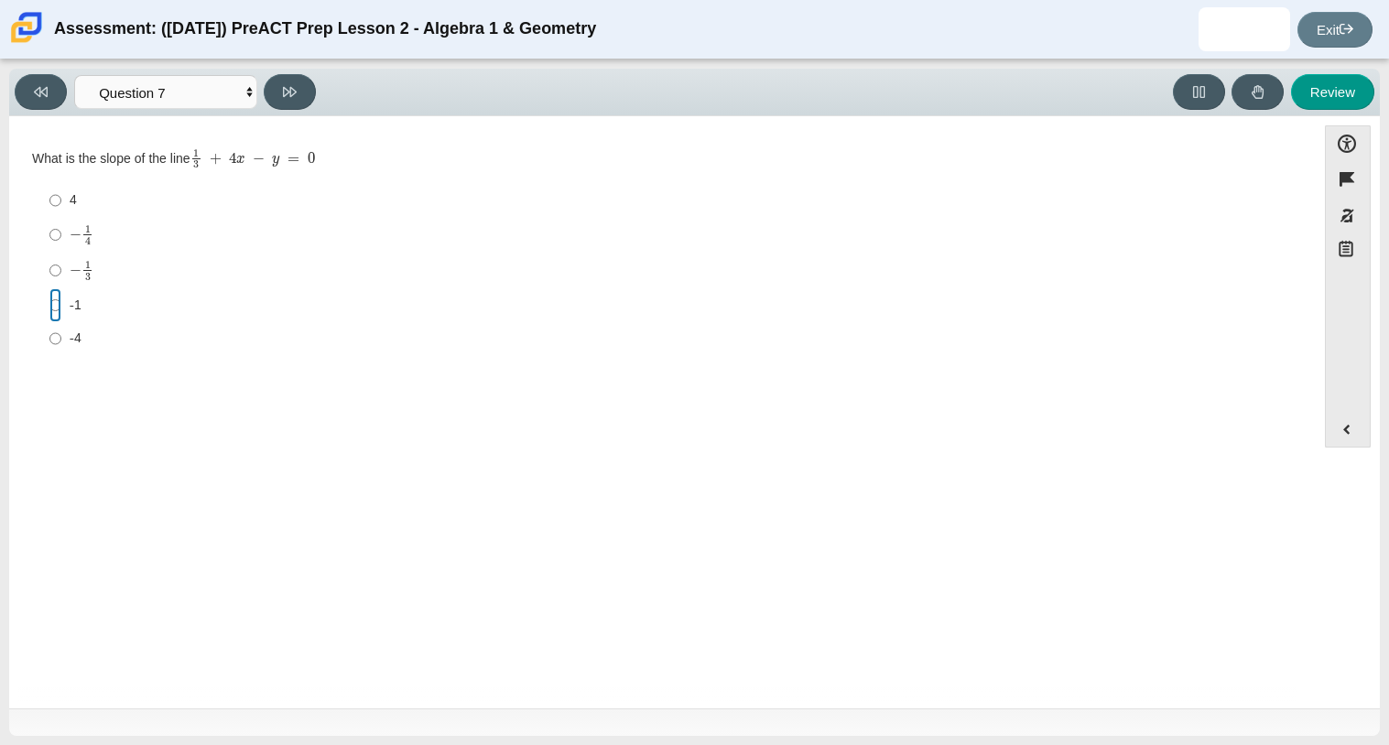
click at [54, 296] on input "-1 -1" at bounding box center [55, 304] width 12 height 33
radio input "true"
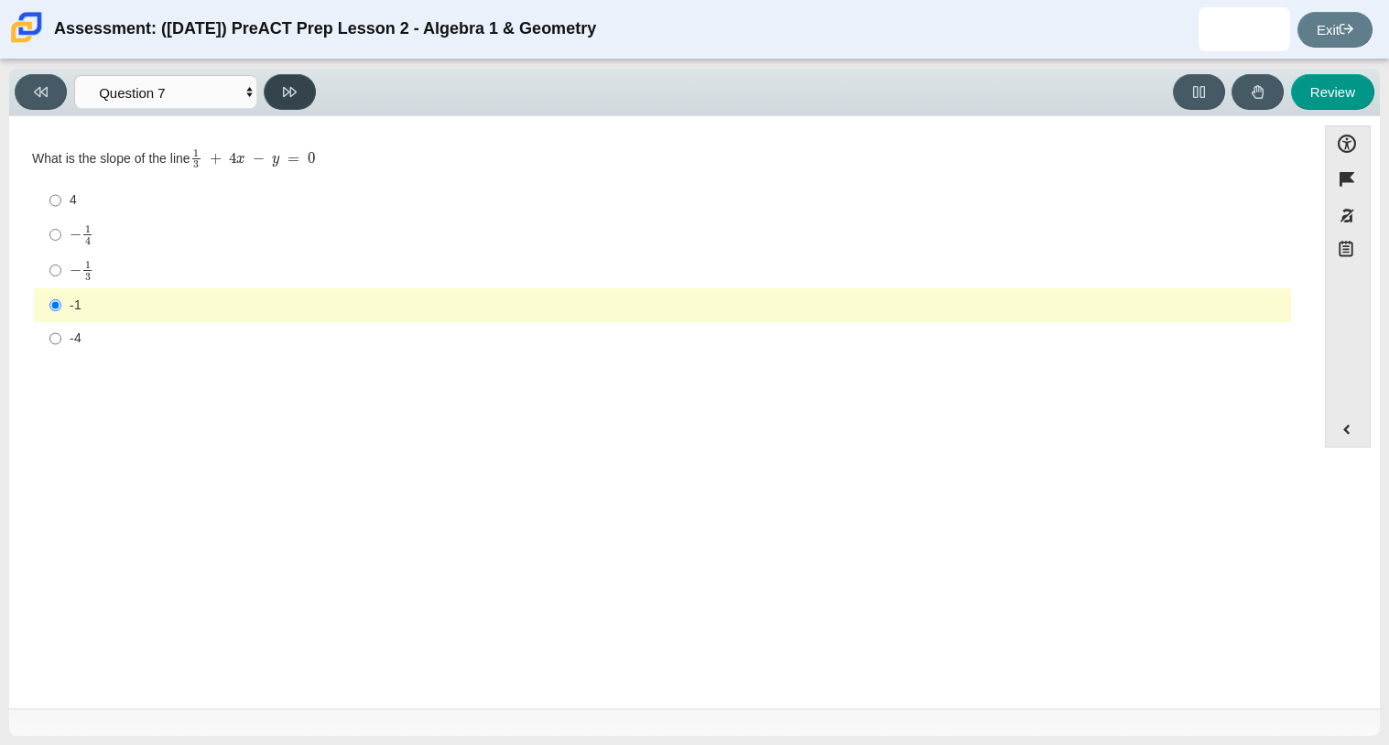
click at [291, 106] on button at bounding box center [290, 92] width 52 height 36
select select "ce81fe10-bf29-4b5e-8bd7-4f47f2fed4d8"
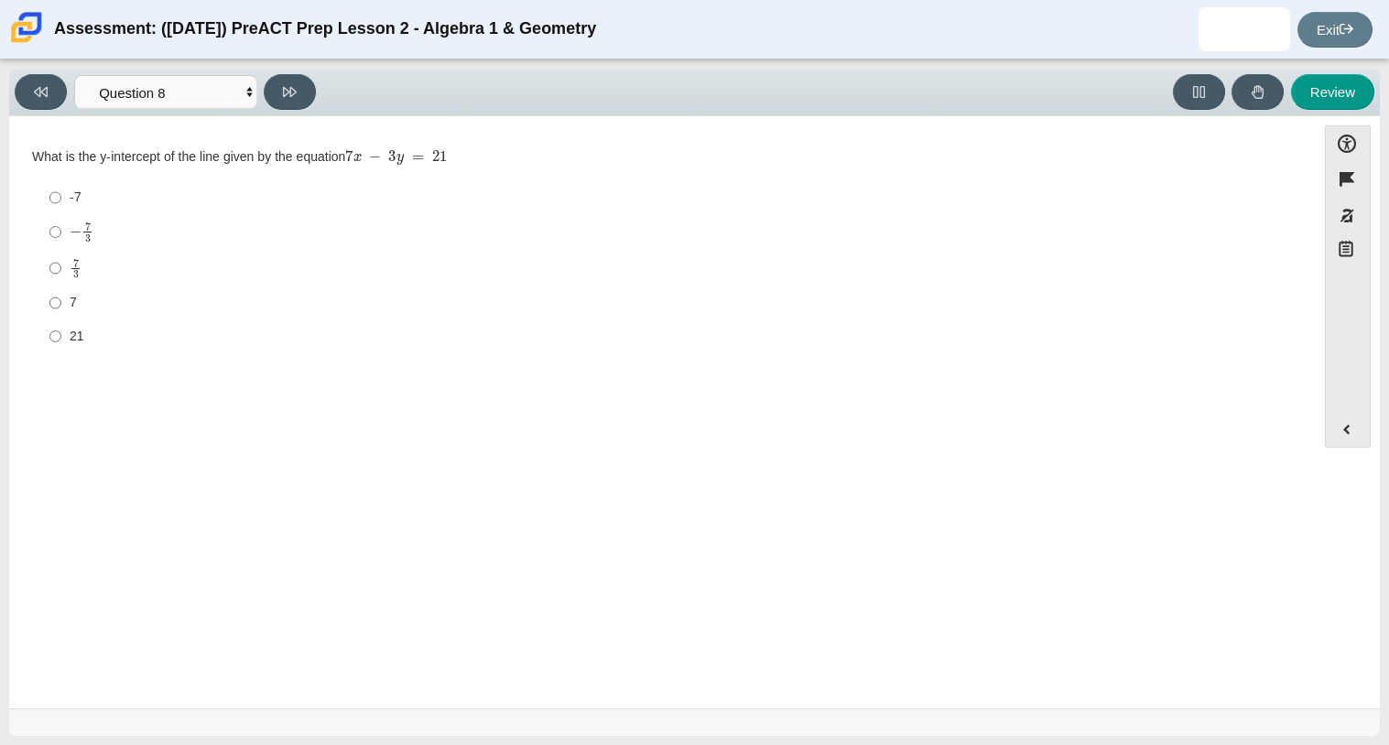
click at [74, 305] on div "7" at bounding box center [677, 303] width 1214 height 18
click at [61, 305] on input "7 7" at bounding box center [55, 303] width 12 height 33
radio input "true"
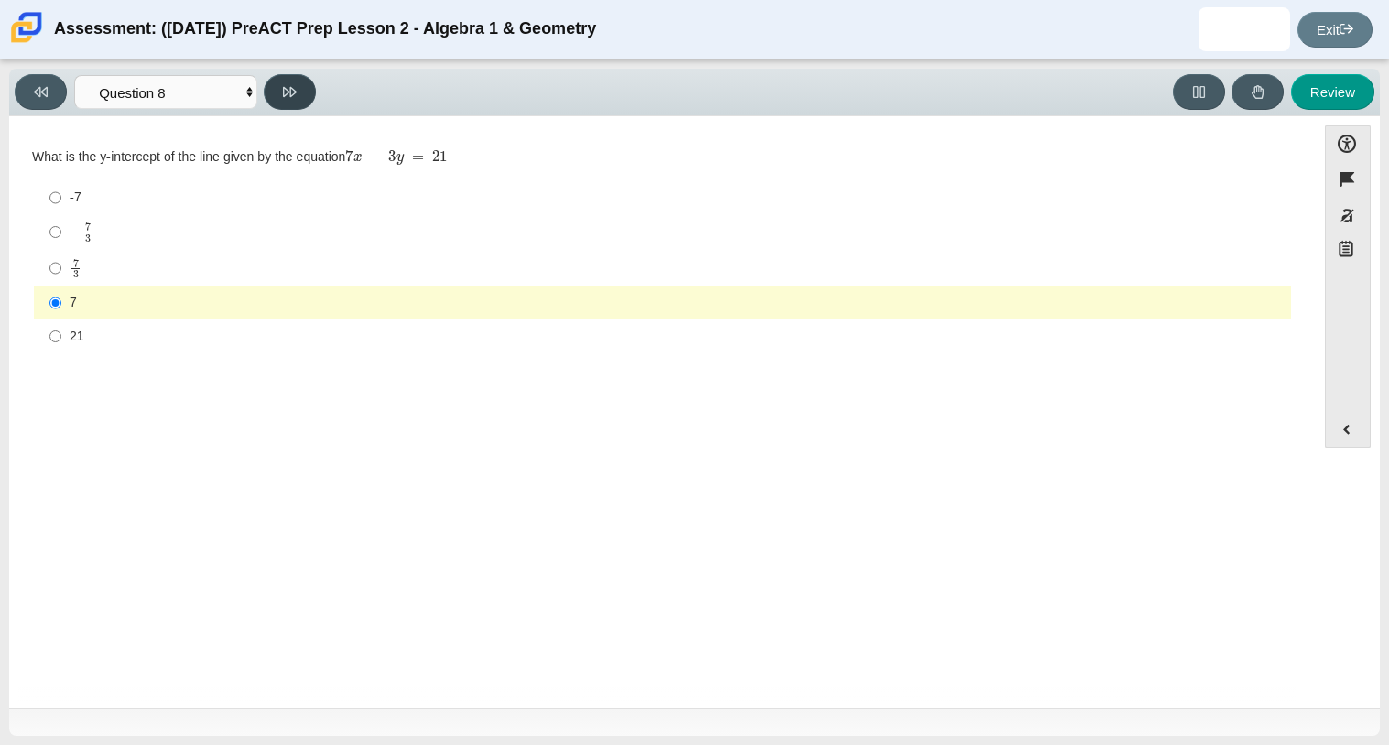
click at [287, 76] on button at bounding box center [290, 92] width 52 height 36
select select "14773eaf-2ca1-47ae-afe7-a624a56f34b3"
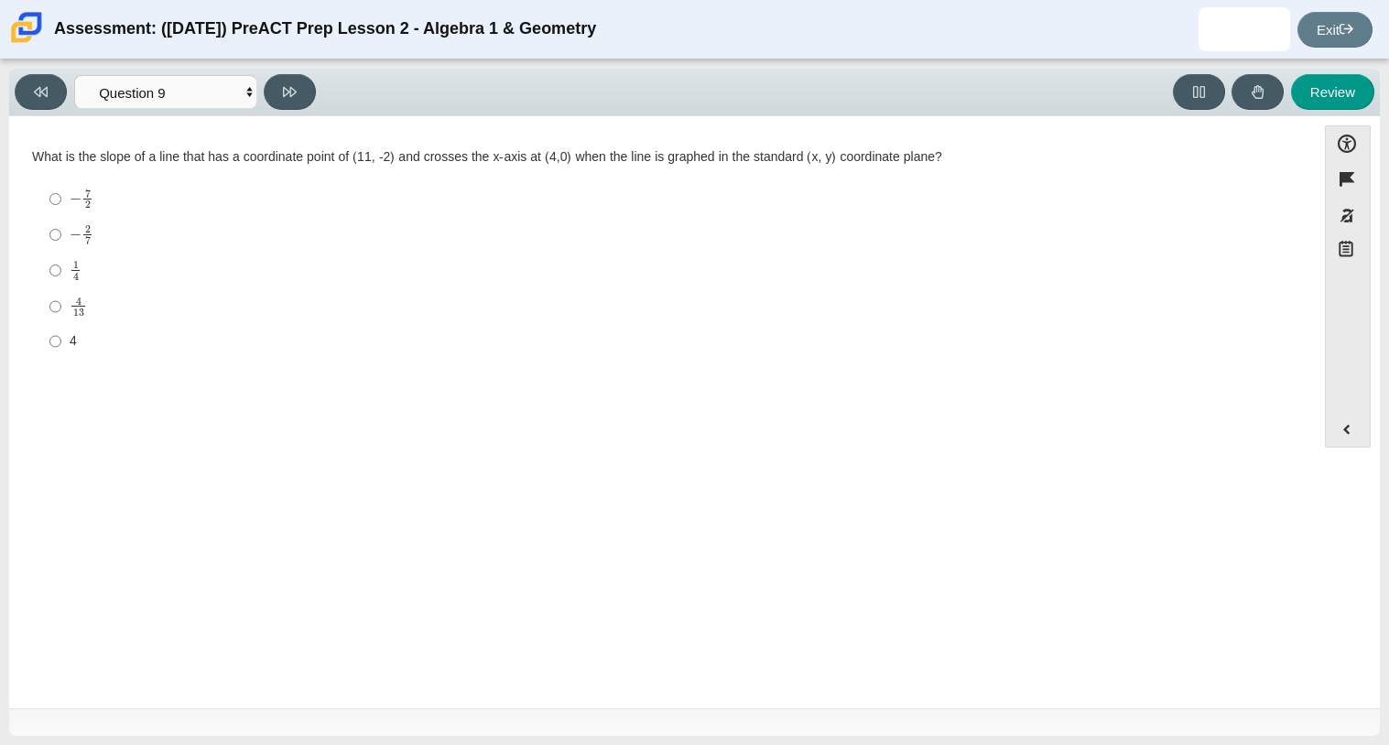
click at [67, 348] on label "4 4" at bounding box center [664, 341] width 1254 height 33
click at [61, 348] on input "4 4" at bounding box center [55, 341] width 12 height 33
radio input "true"
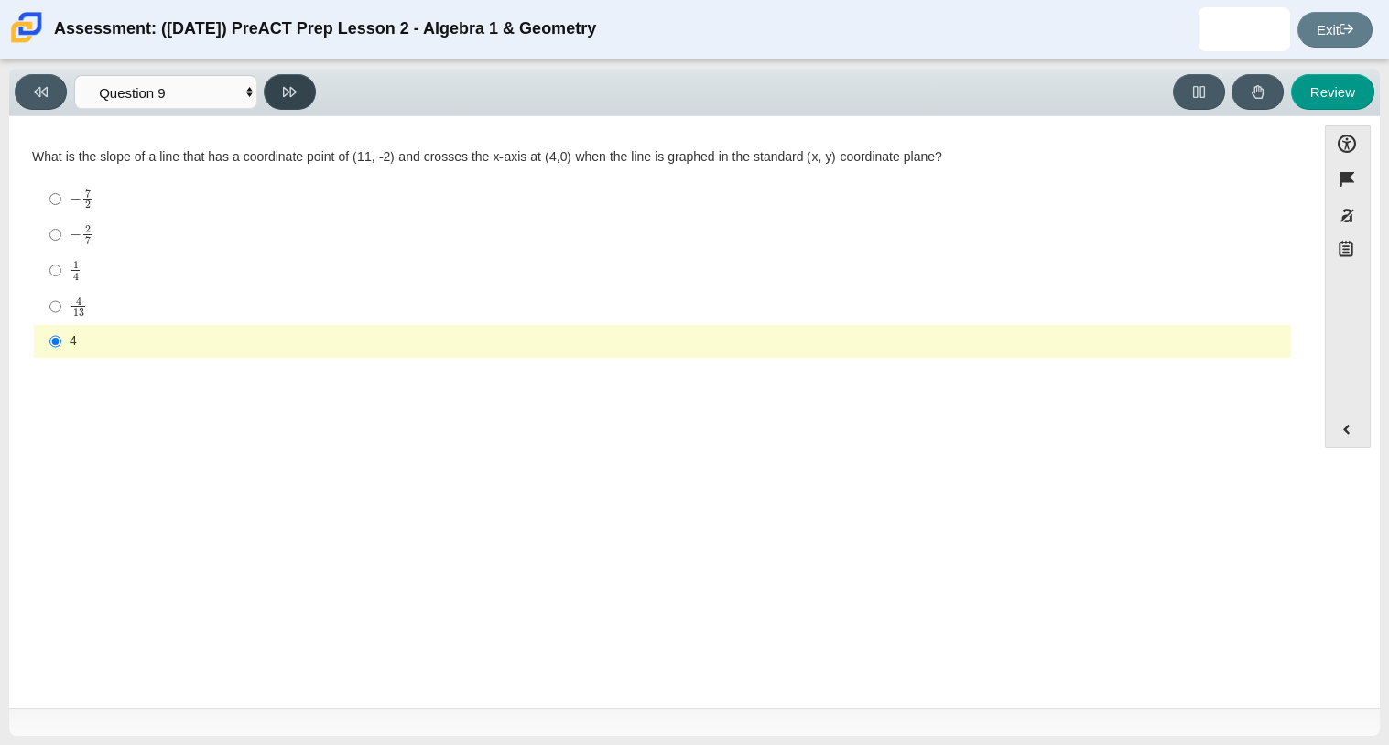
click at [283, 97] on icon at bounding box center [290, 92] width 14 height 14
select select "96b71634-eacb-4f7e-8aef-411727d9bcba"
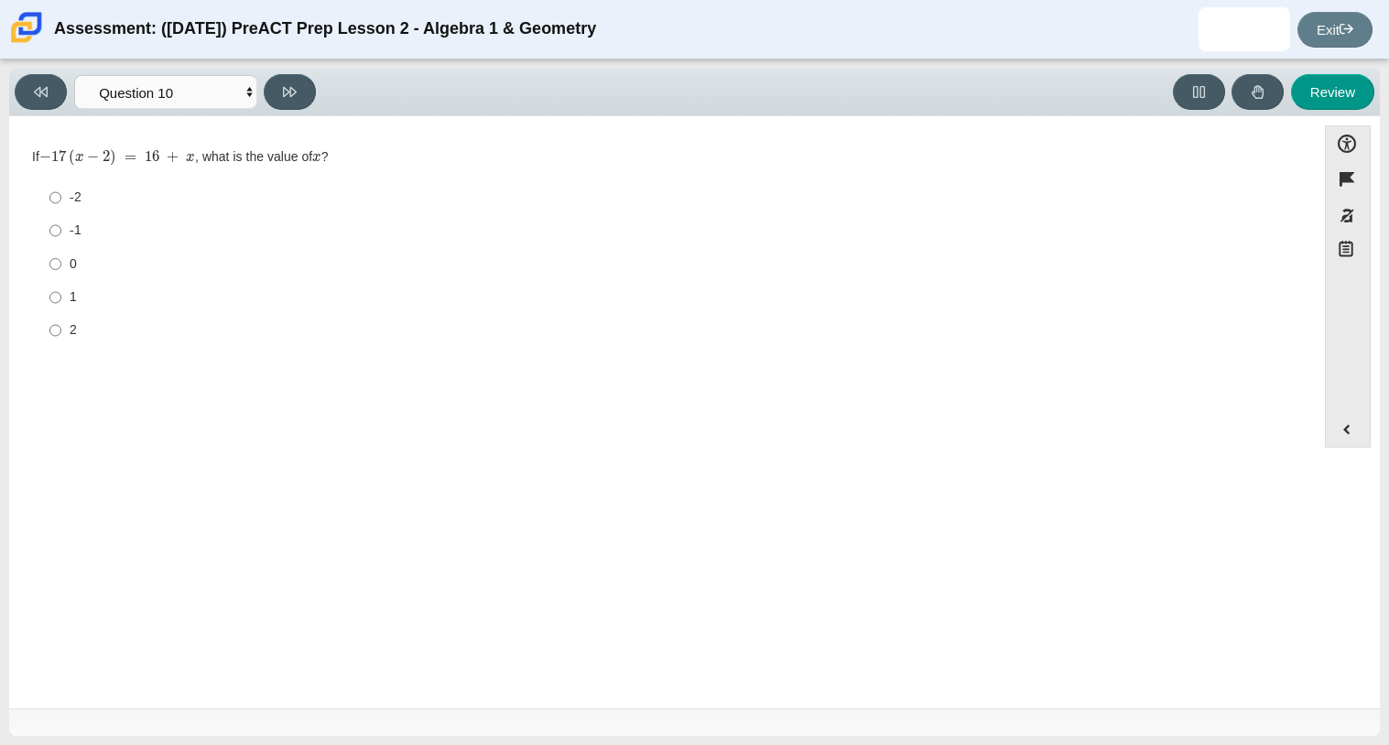
click at [71, 218] on label "-1 -1" at bounding box center [664, 230] width 1254 height 33
click at [61, 218] on input "-1 -1" at bounding box center [55, 230] width 12 height 33
radio input "true"
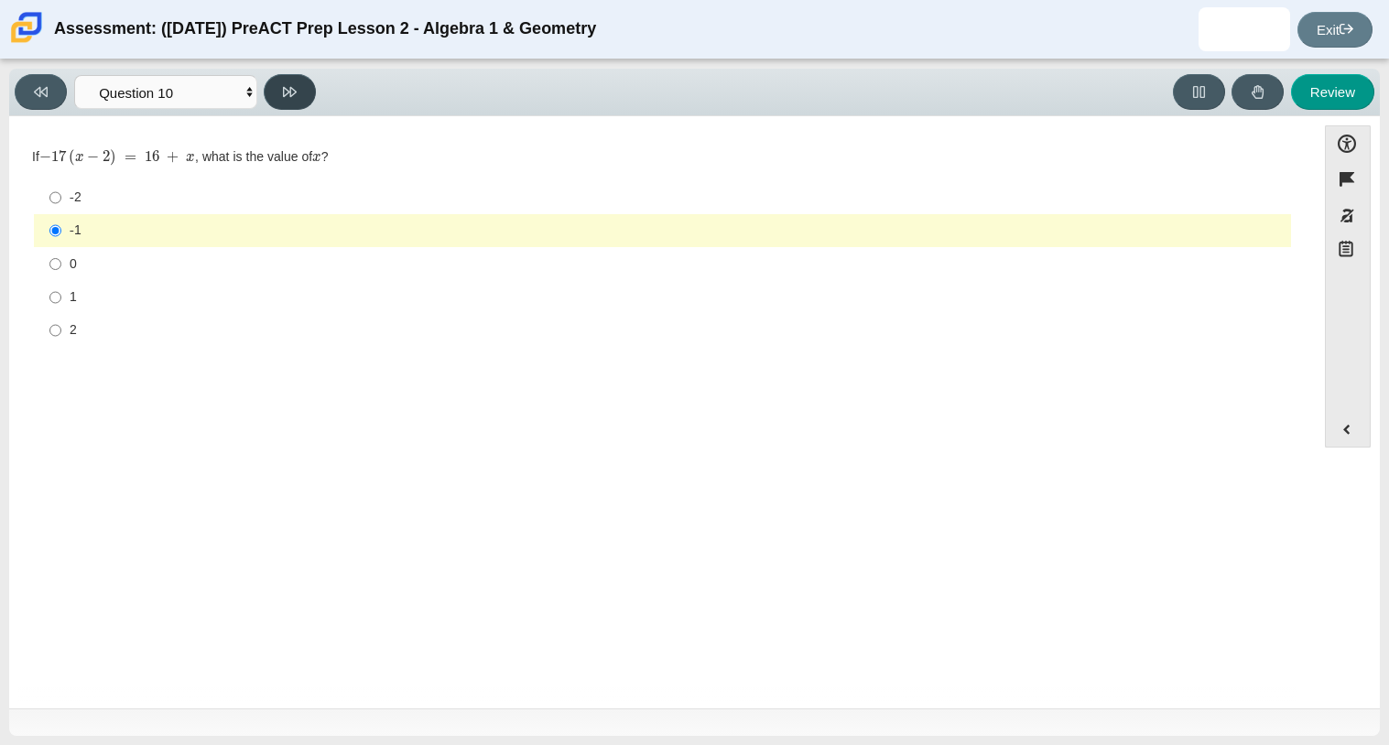
click at [289, 86] on icon at bounding box center [290, 92] width 14 height 14
select select "review"
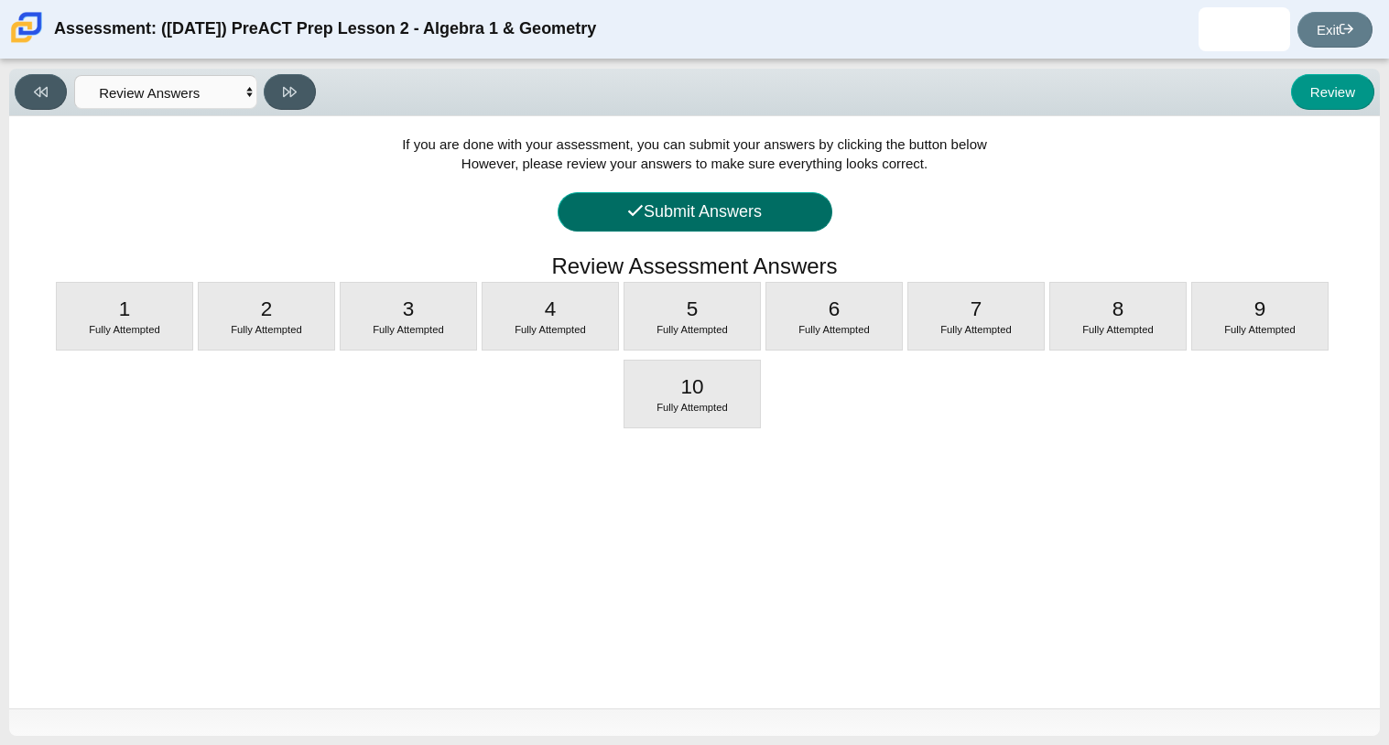
click at [736, 201] on button "Submit Answers" at bounding box center [695, 211] width 275 height 39
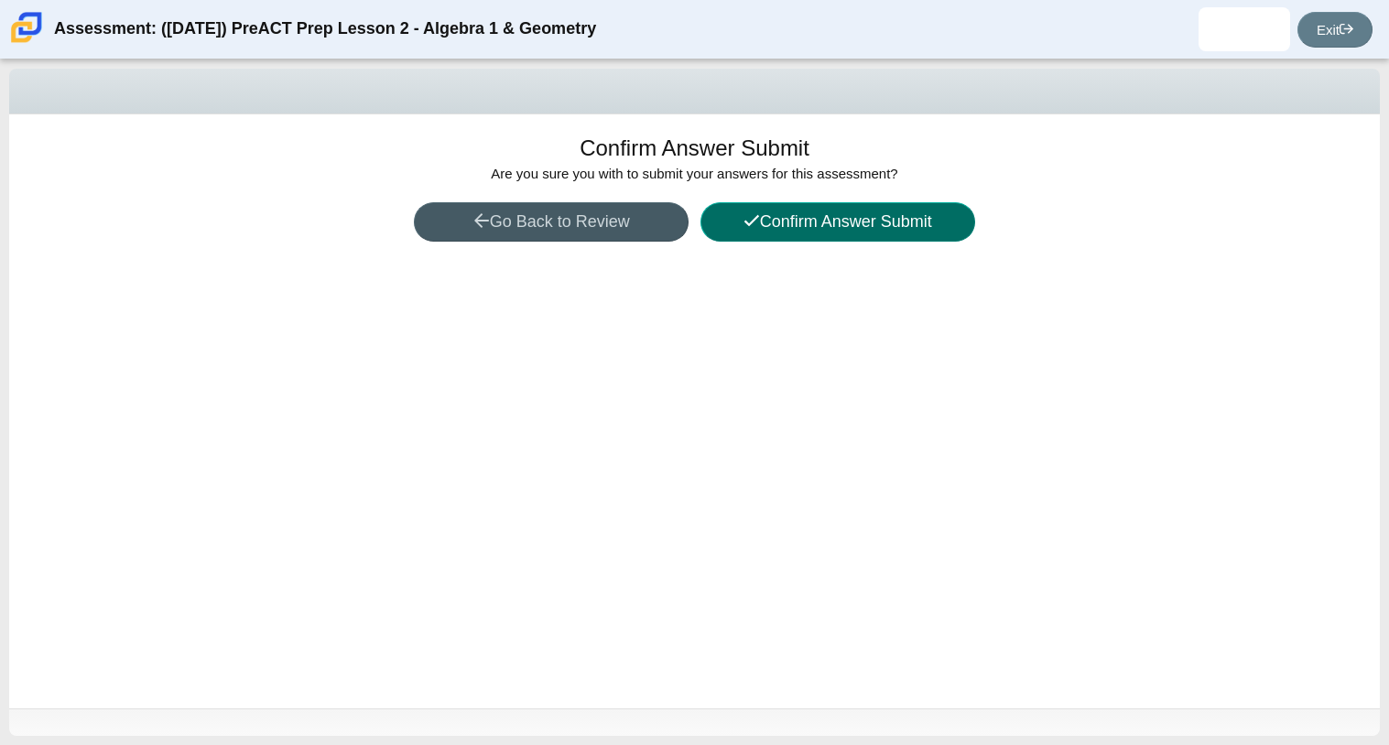
click at [736, 202] on button "Confirm Answer Submit" at bounding box center [837, 221] width 275 height 39
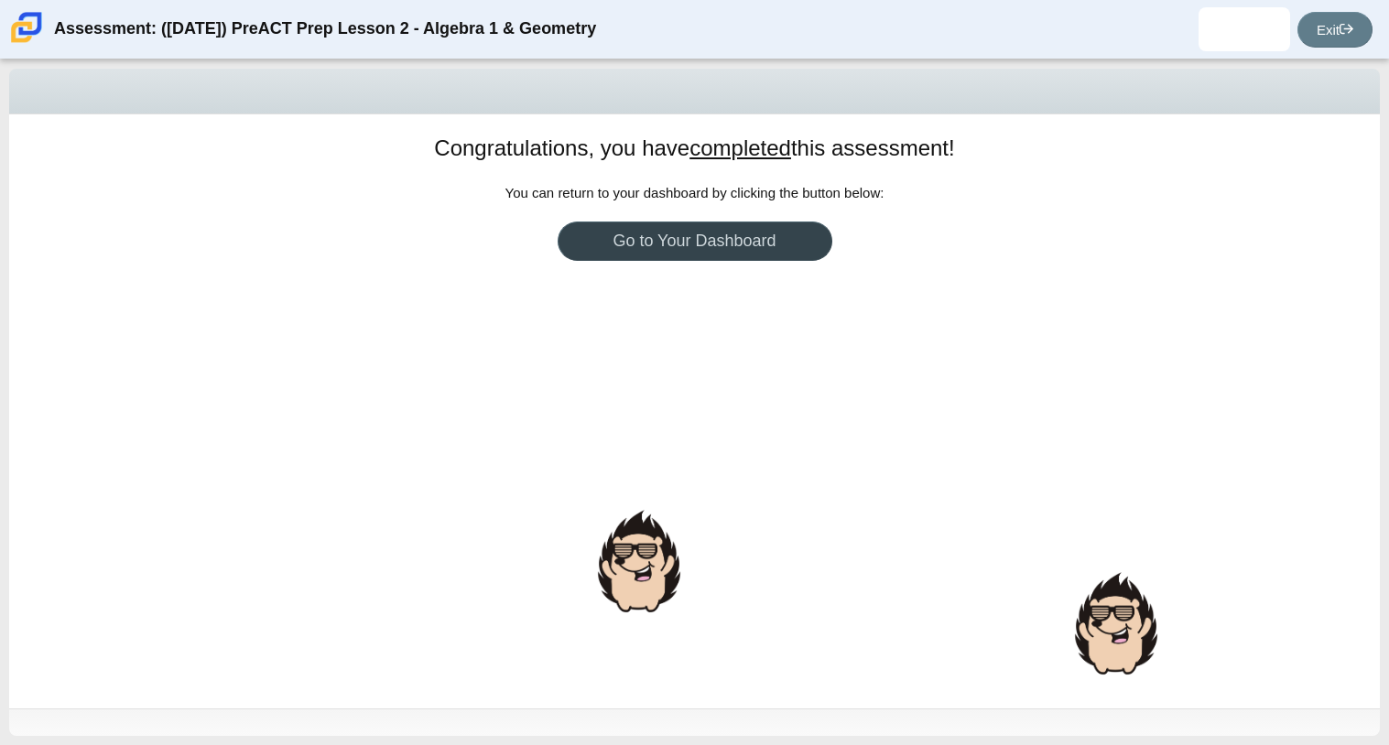
click at [734, 228] on link "Go to Your Dashboard" at bounding box center [695, 241] width 275 height 39
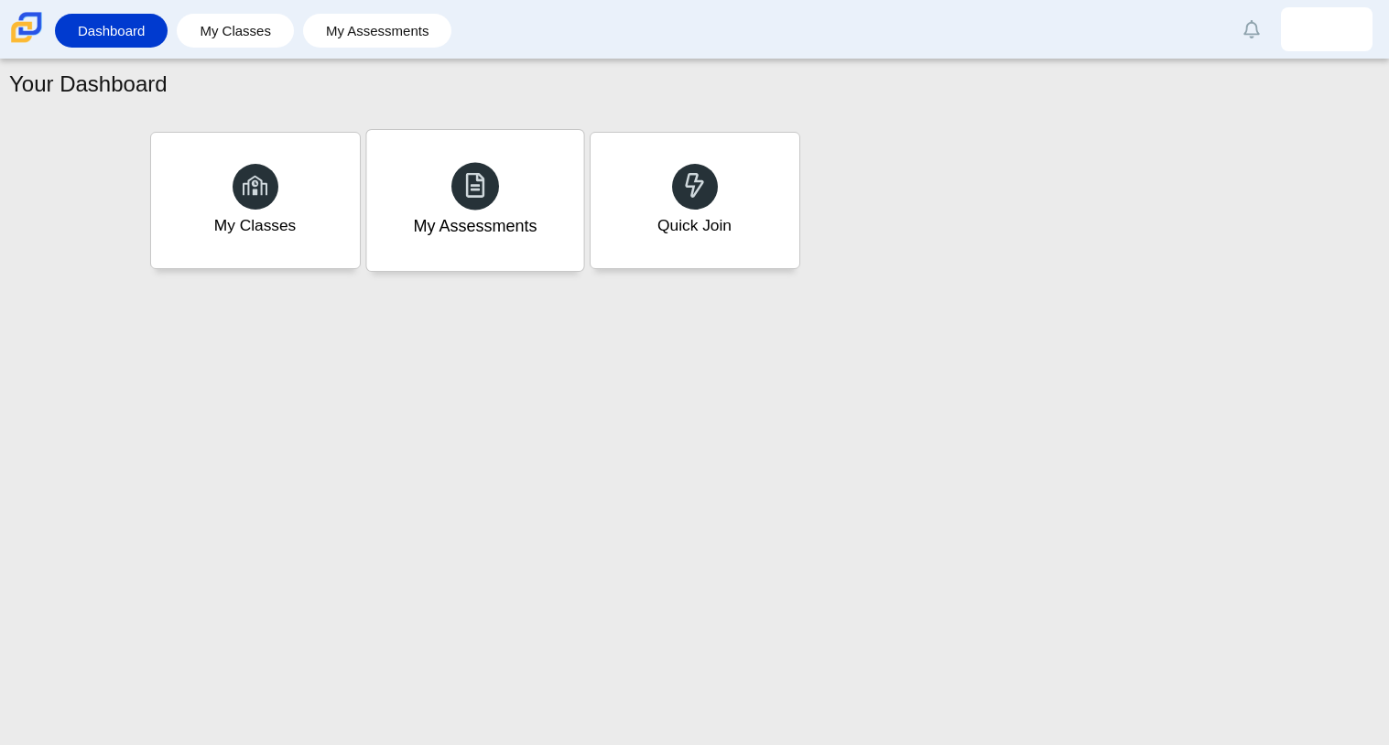
click at [484, 188] on icon at bounding box center [475, 185] width 26 height 26
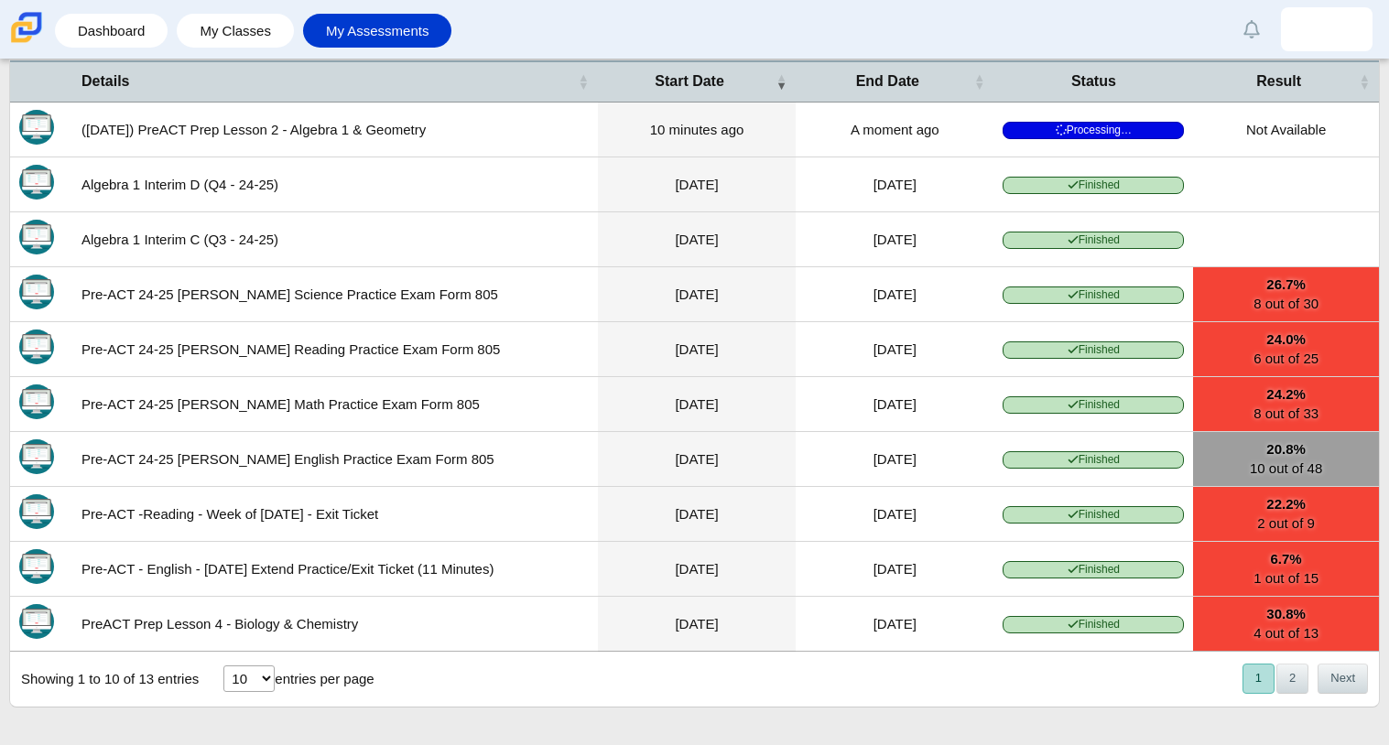
scroll to position [131, 0]
